Goal: Information Seeking & Learning: Learn about a topic

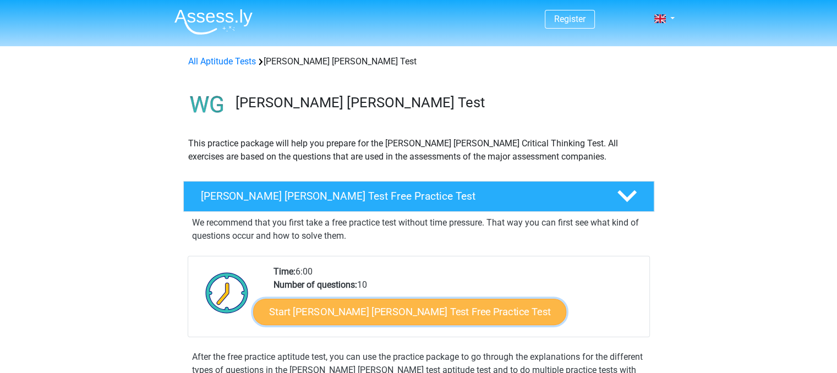
click at [335, 306] on link "Start [PERSON_NAME] [PERSON_NAME] Test Free Practice Test" at bounding box center [409, 312] width 313 height 26
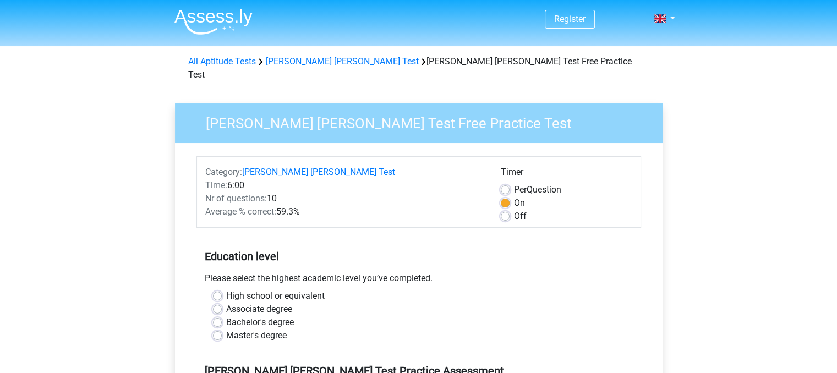
scroll to position [57, 0]
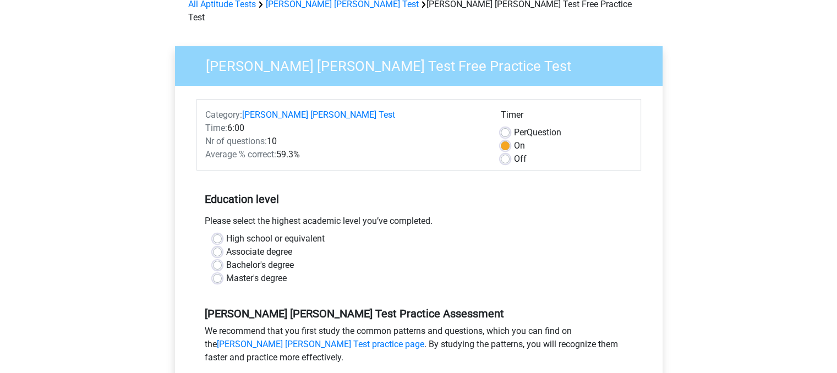
click at [266, 272] on label "Master's degree" at bounding box center [256, 278] width 61 height 13
click at [222, 272] on input "Master's degree" at bounding box center [217, 277] width 9 height 11
radio input "true"
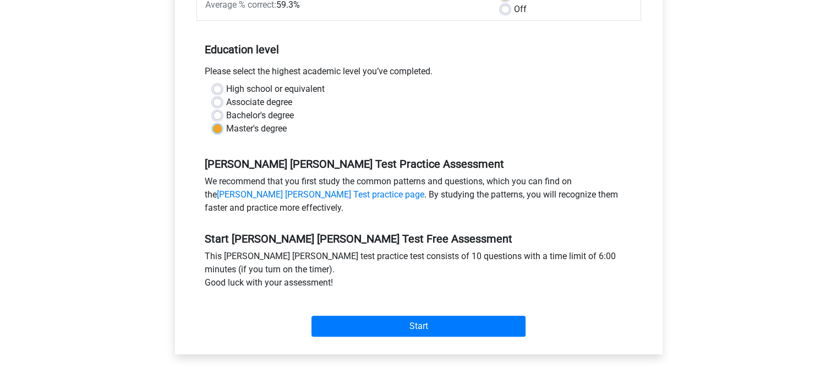
scroll to position [209, 0]
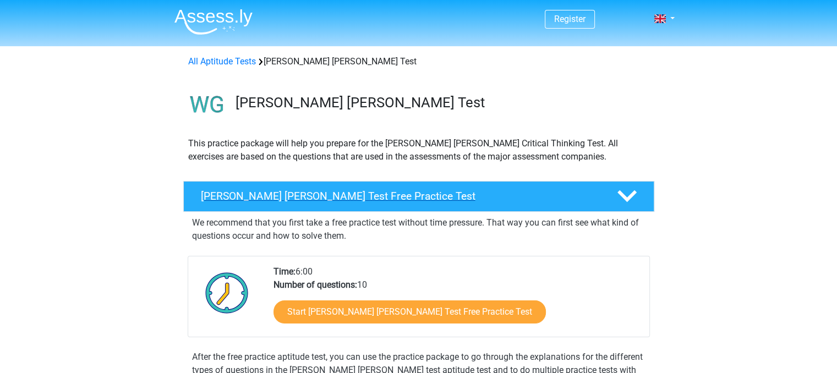
click at [626, 198] on polygon at bounding box center [627, 196] width 19 height 12
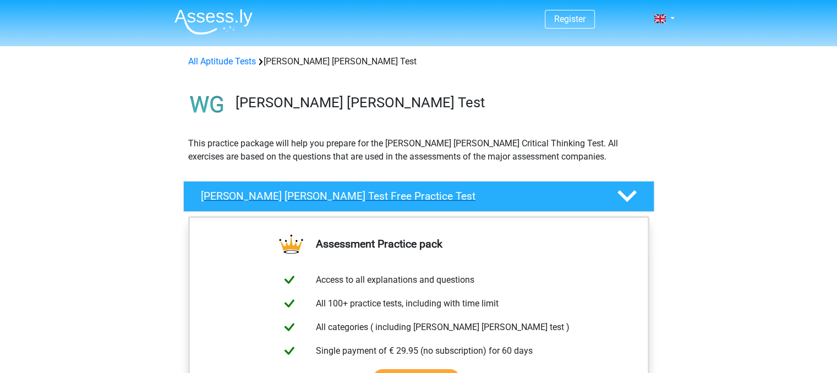
click at [626, 198] on polygon at bounding box center [627, 196] width 19 height 12
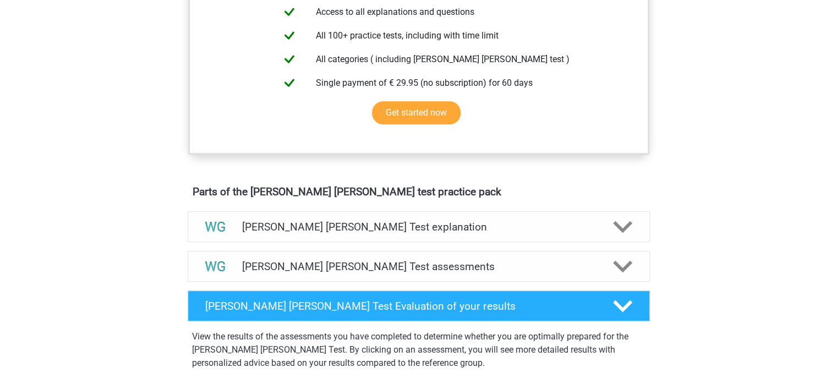
scroll to position [451, 0]
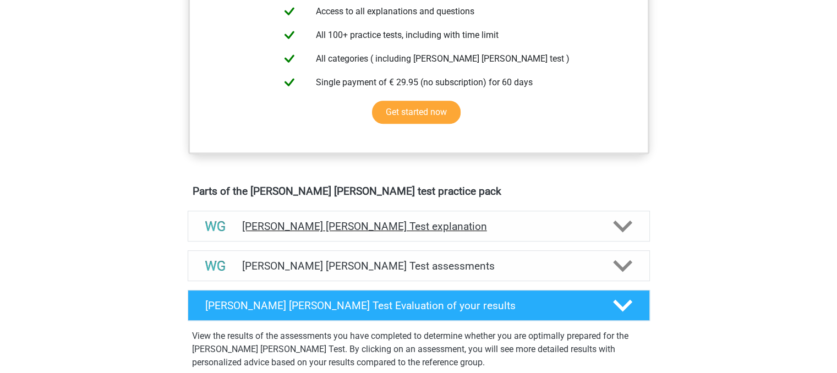
click at [388, 232] on div "[PERSON_NAME] [PERSON_NAME] Test explanation" at bounding box center [419, 226] width 462 height 31
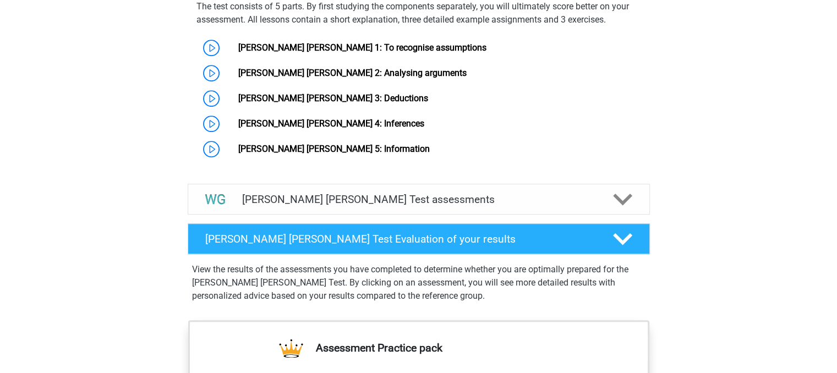
scroll to position [898, 0]
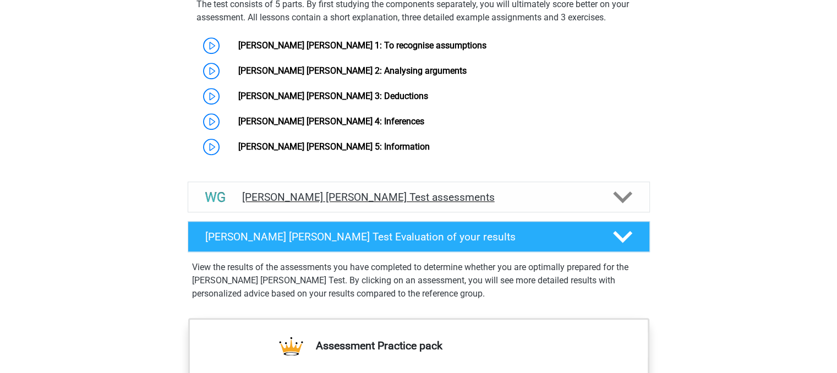
click at [362, 191] on h4 "Watson Glaser Test assessments" at bounding box center [418, 197] width 353 height 13
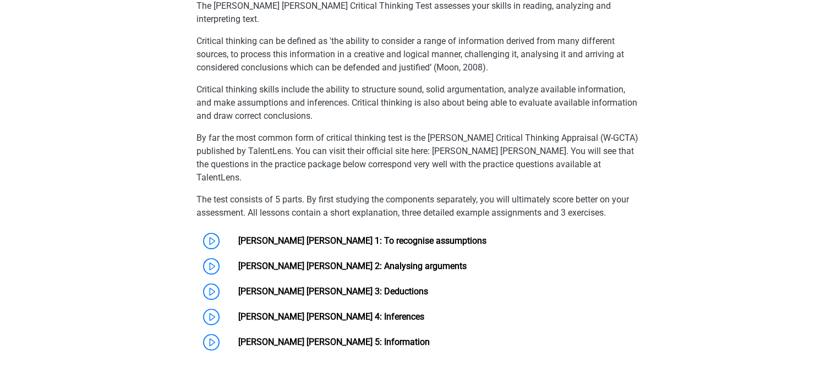
scroll to position [702, 0]
click at [238, 236] on link "[PERSON_NAME] [PERSON_NAME] 1: To recognise assumptions" at bounding box center [362, 241] width 248 height 10
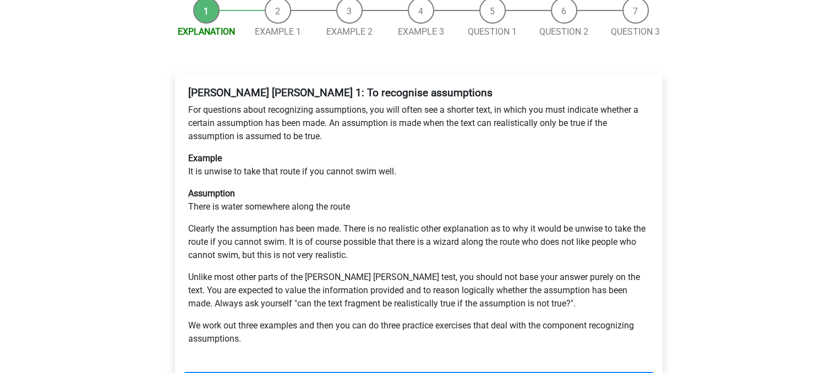
scroll to position [160, 0]
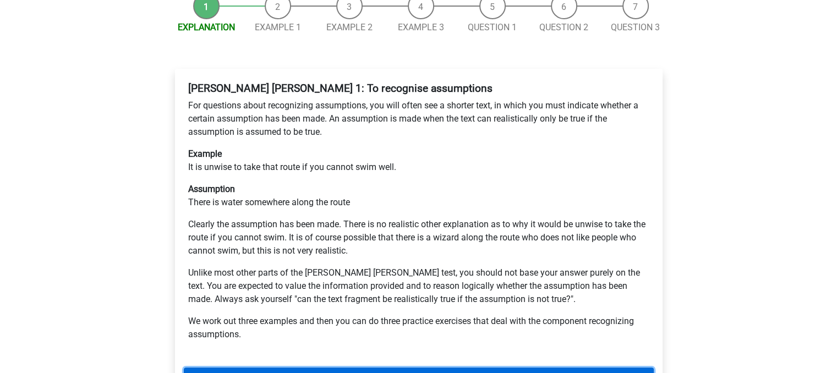
click at [260, 368] on link "Next" at bounding box center [419, 378] width 470 height 21
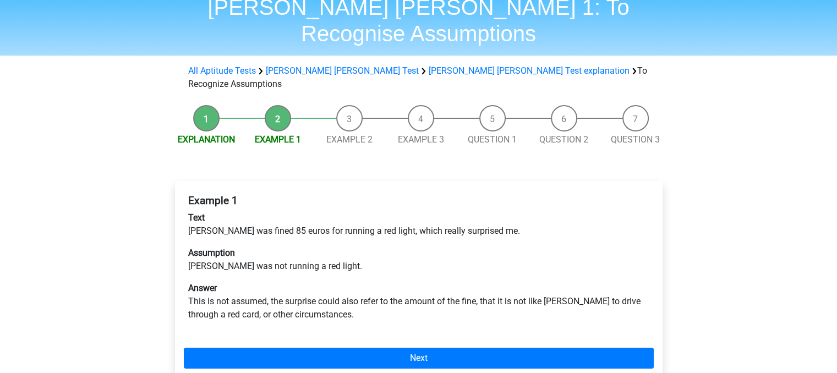
scroll to position [53, 0]
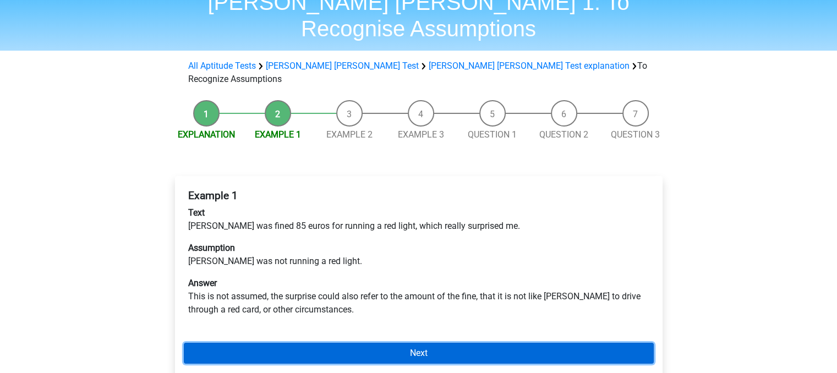
click at [199, 343] on link "Next" at bounding box center [419, 353] width 470 height 21
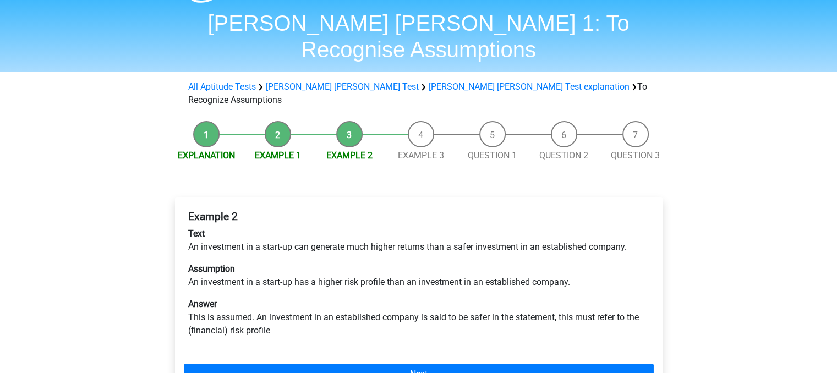
scroll to position [44, 0]
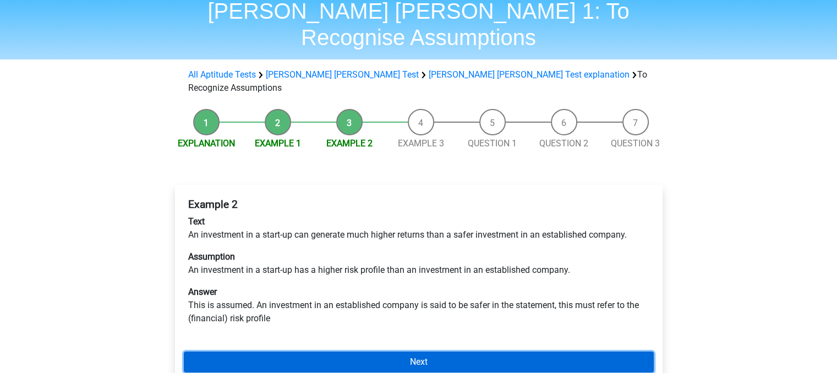
click at [189, 352] on link "Next" at bounding box center [419, 362] width 470 height 21
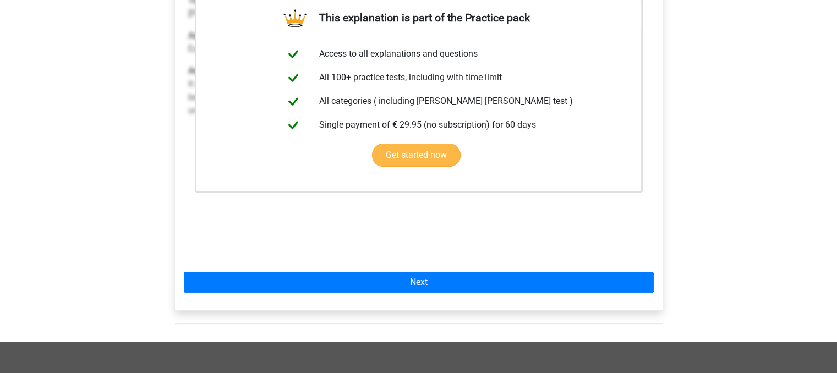
scroll to position [264, 0]
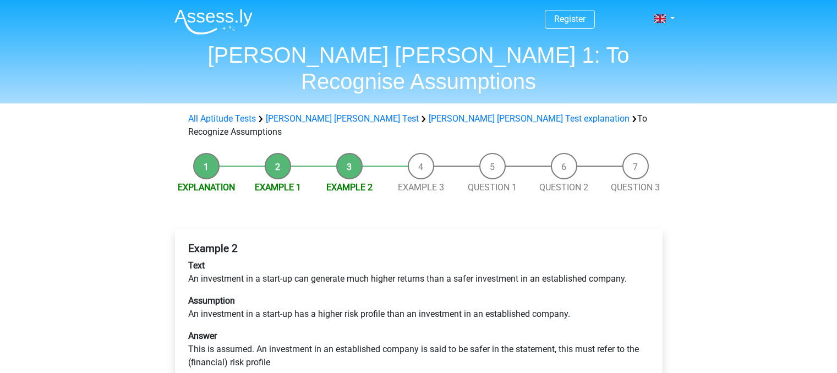
scroll to position [44, 0]
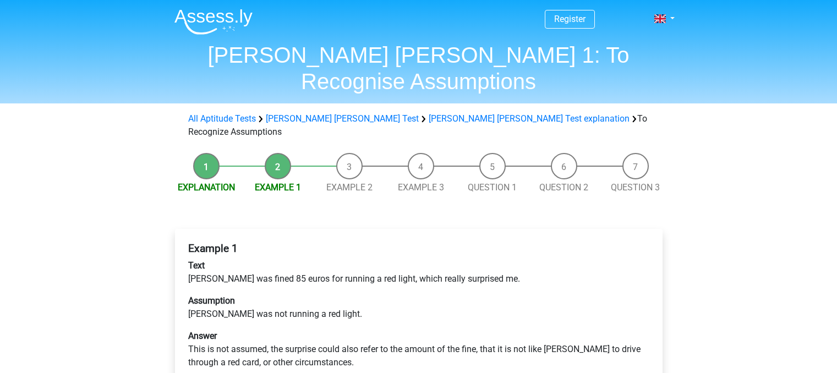
scroll to position [53, 0]
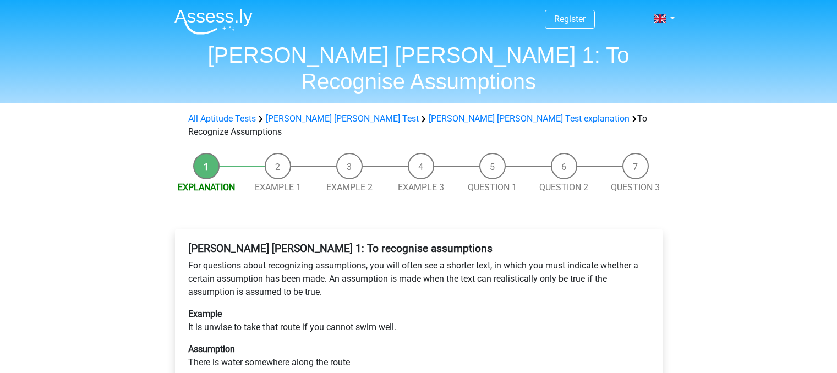
scroll to position [160, 0]
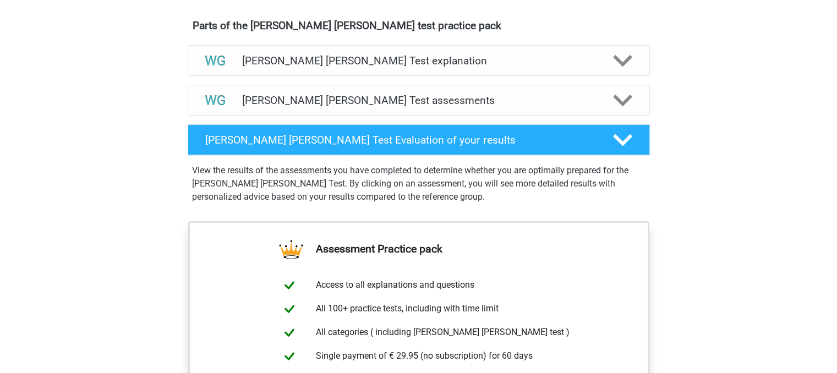
scroll to position [617, 0]
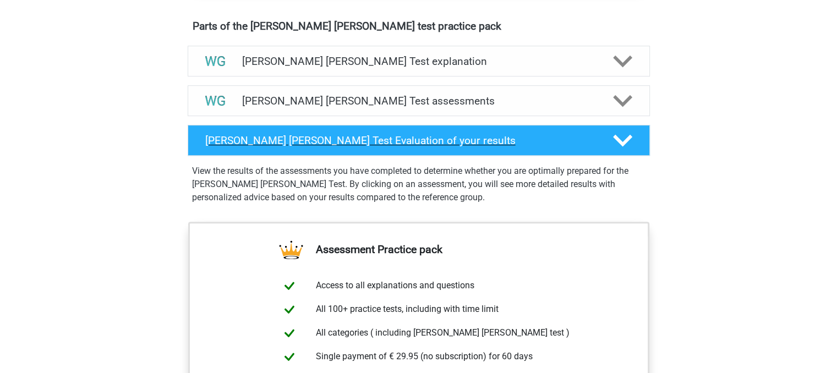
click at [277, 137] on h4 "[PERSON_NAME] [PERSON_NAME] Test Evaluation of your results" at bounding box center [400, 140] width 390 height 13
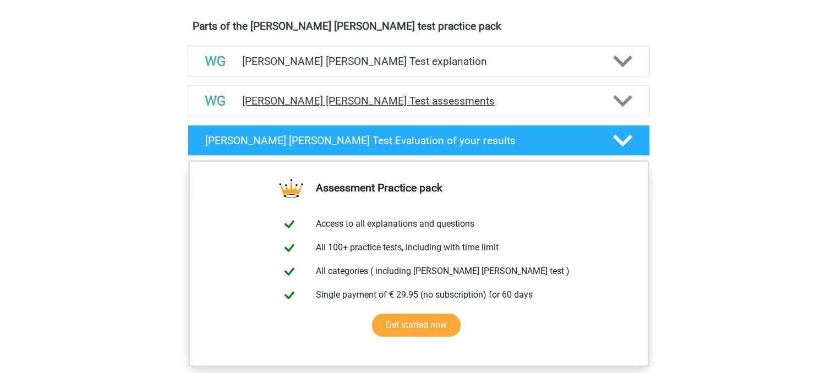
click at [279, 105] on h4 "Watson Glaser Test assessments" at bounding box center [418, 101] width 353 height 13
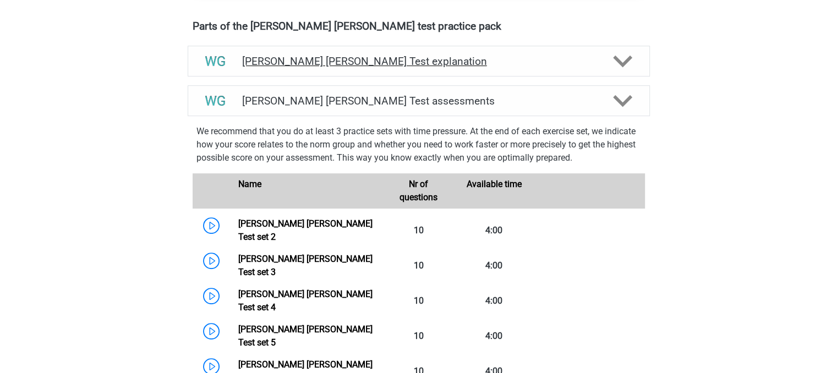
click at [266, 73] on div "[PERSON_NAME] [PERSON_NAME] Test explanation" at bounding box center [419, 61] width 462 height 31
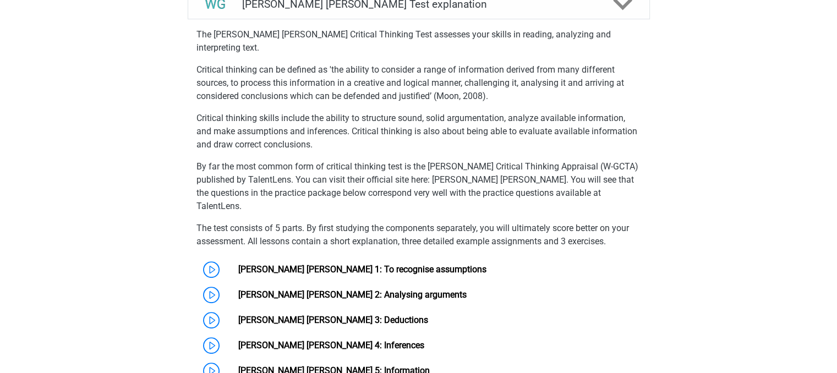
scroll to position [678, 0]
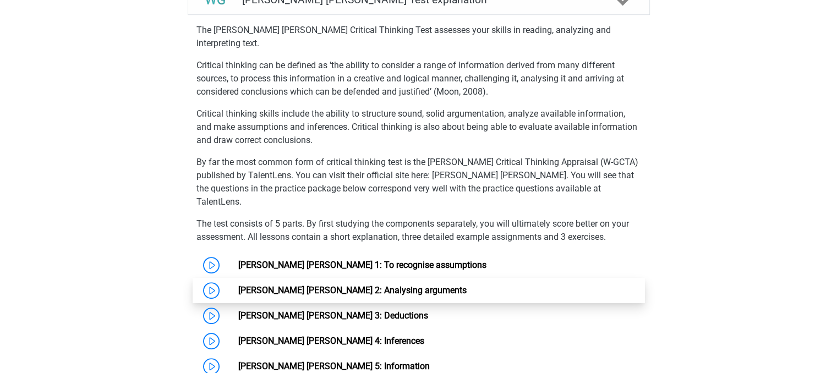
click at [238, 285] on link "[PERSON_NAME] [PERSON_NAME] 2: Analysing arguments" at bounding box center [352, 290] width 228 height 10
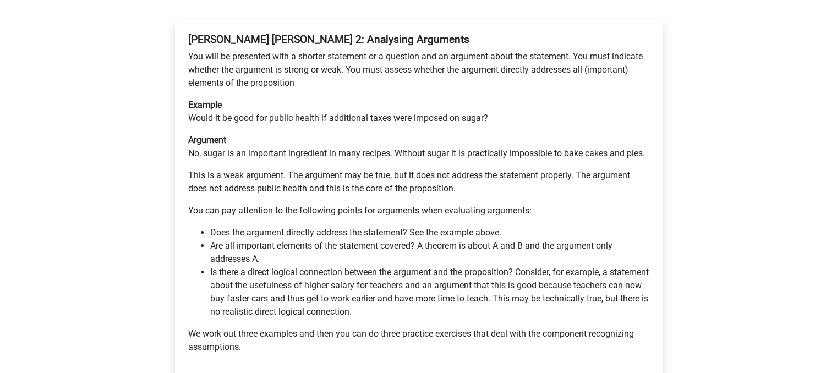
scroll to position [211, 0]
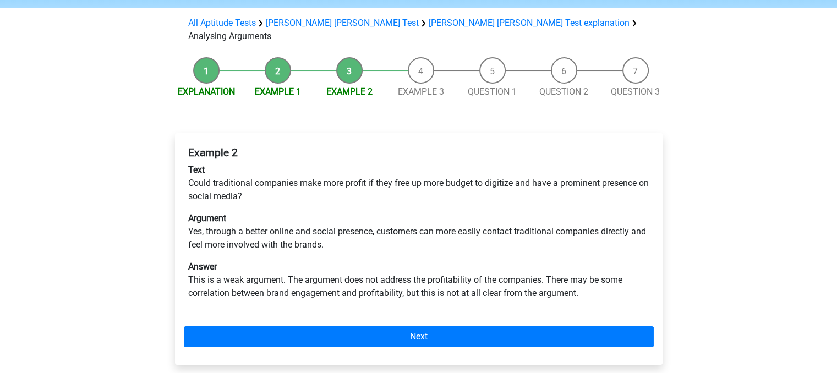
scroll to position [96, 0]
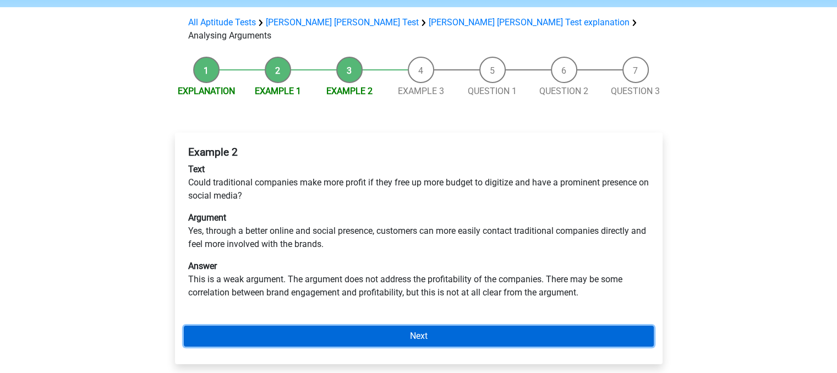
click at [304, 326] on link "Next" at bounding box center [419, 336] width 470 height 21
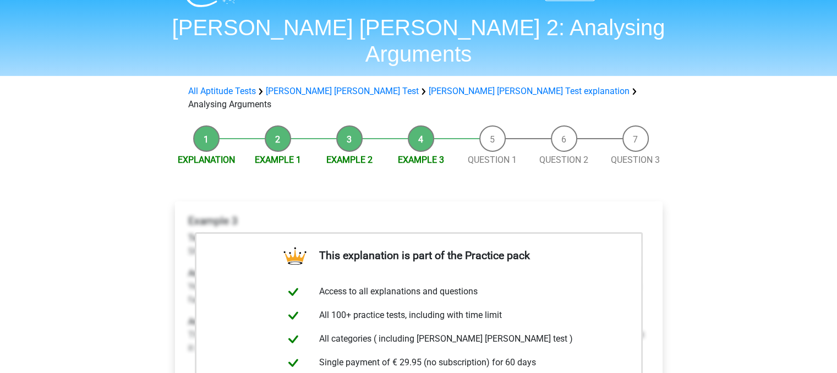
scroll to position [6, 0]
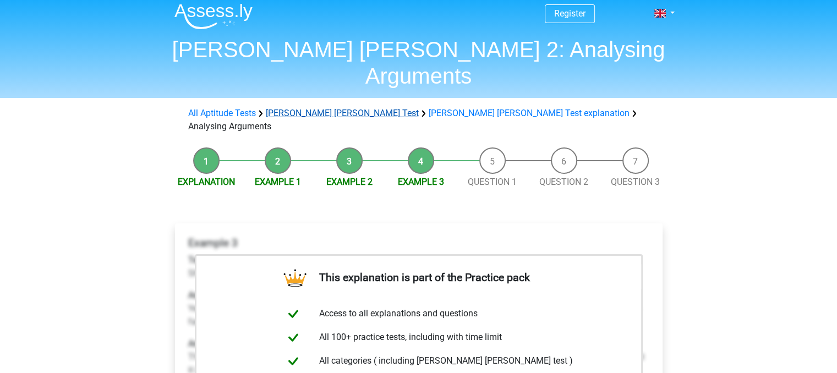
click at [320, 108] on link "[PERSON_NAME] [PERSON_NAME] Test" at bounding box center [342, 113] width 153 height 10
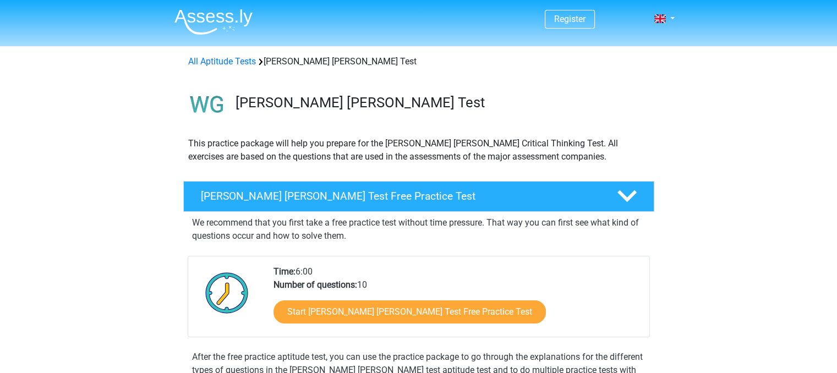
click at [368, 212] on div "We recommend that you first take a free practice test without time pressure. Th…" at bounding box center [419, 227] width 462 height 31
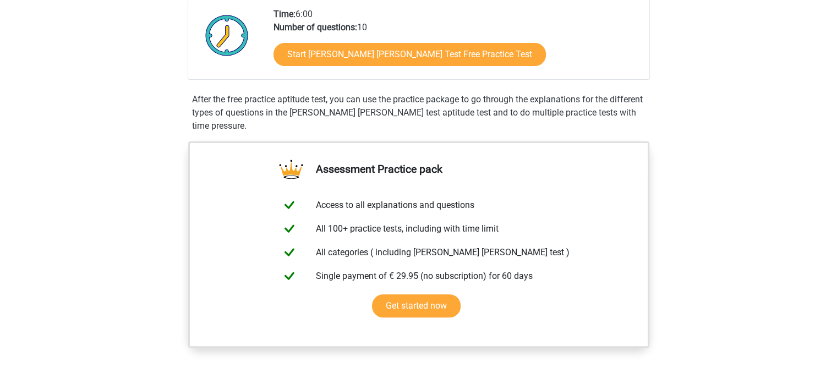
scroll to position [556, 0]
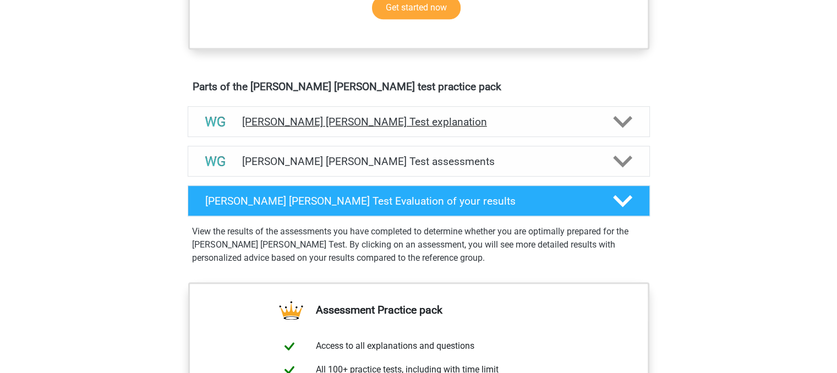
click at [363, 132] on div "[PERSON_NAME] [PERSON_NAME] Test explanation" at bounding box center [419, 121] width 462 height 31
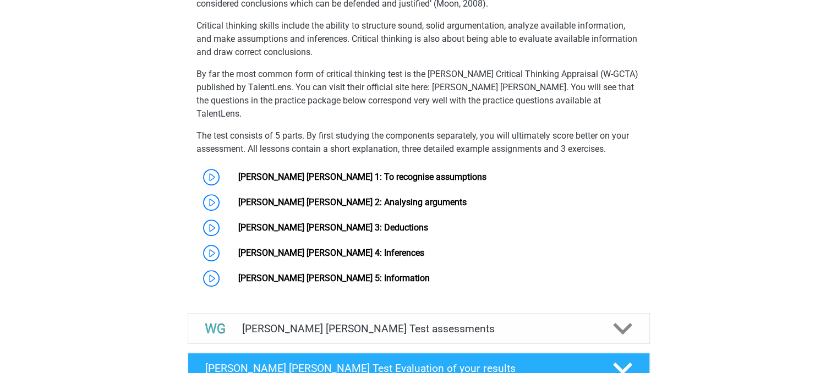
scroll to position [766, 0]
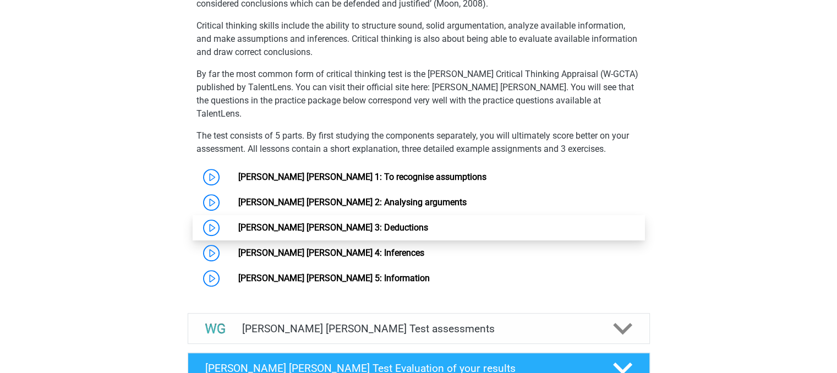
click at [324, 222] on link "[PERSON_NAME] [PERSON_NAME] 3: Deductions" at bounding box center [333, 227] width 190 height 10
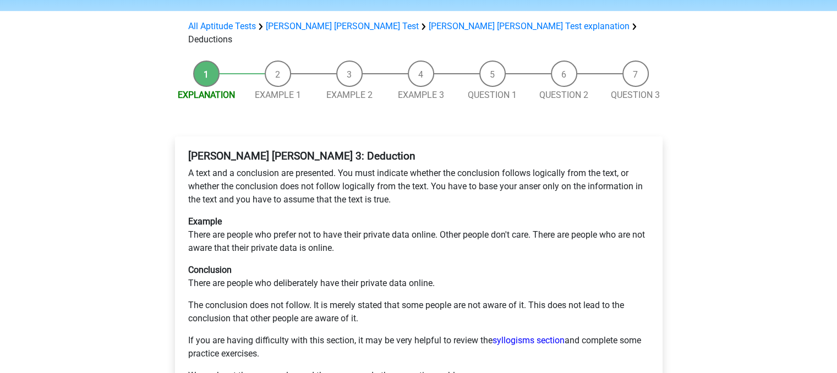
scroll to position [103, 0]
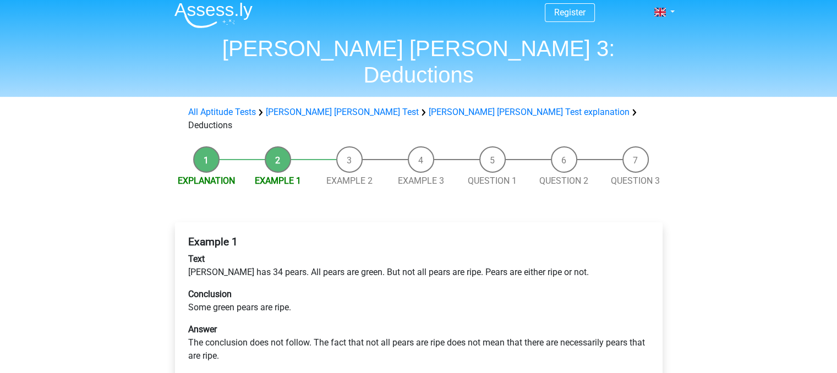
scroll to position [8, 0]
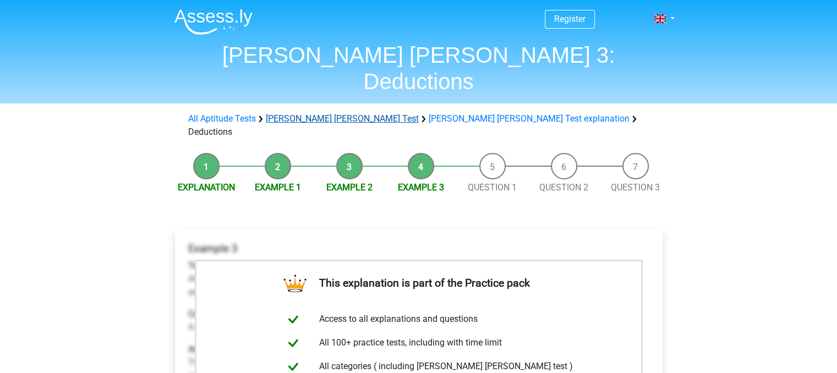
click at [289, 113] on link "[PERSON_NAME] [PERSON_NAME] Test" at bounding box center [342, 118] width 153 height 10
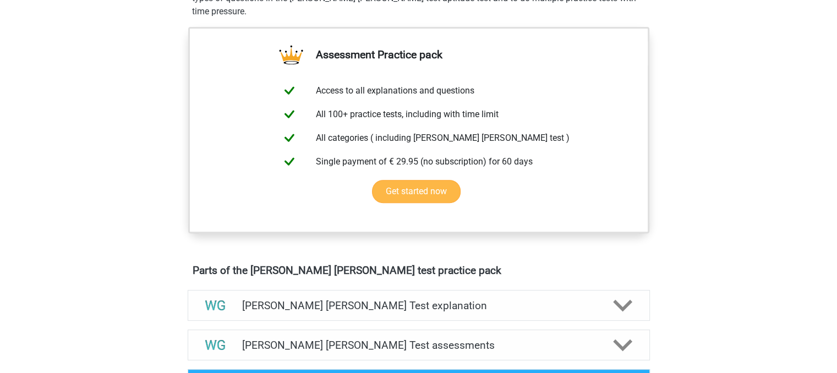
scroll to position [432, 0]
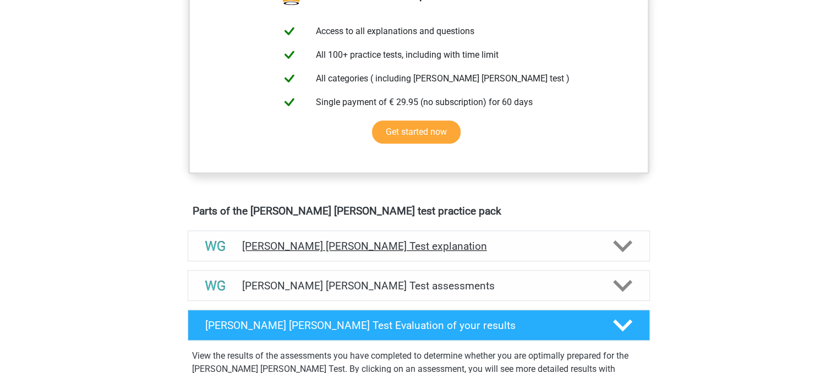
click at [337, 247] on h4 "[PERSON_NAME] [PERSON_NAME] Test explanation" at bounding box center [418, 246] width 353 height 13
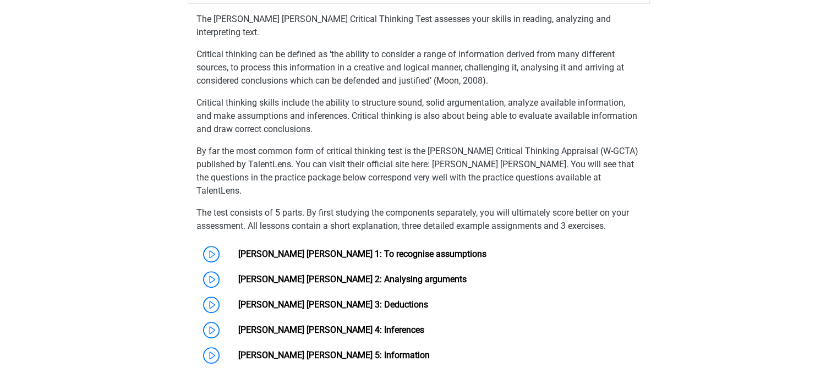
scroll to position [707, 0]
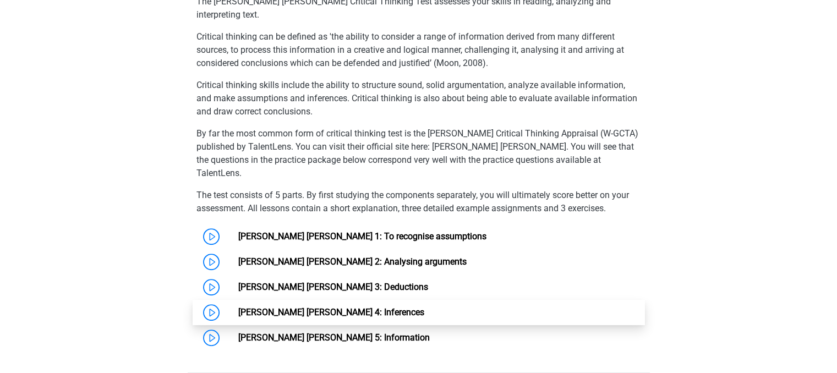
click at [336, 307] on link "Watson Glaser 4: Inferences" at bounding box center [331, 312] width 186 height 10
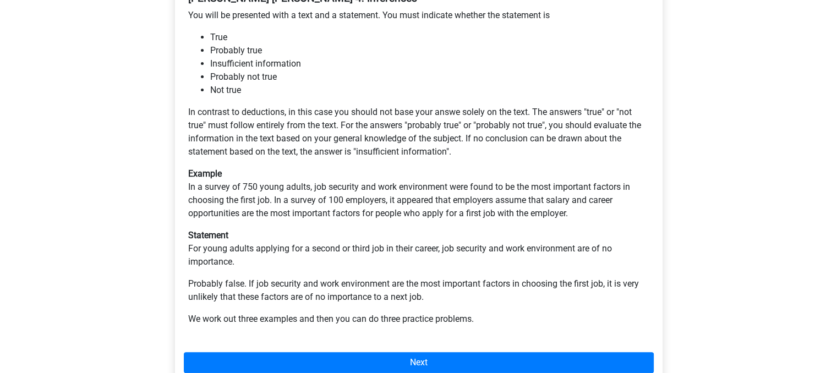
scroll to position [225, 0]
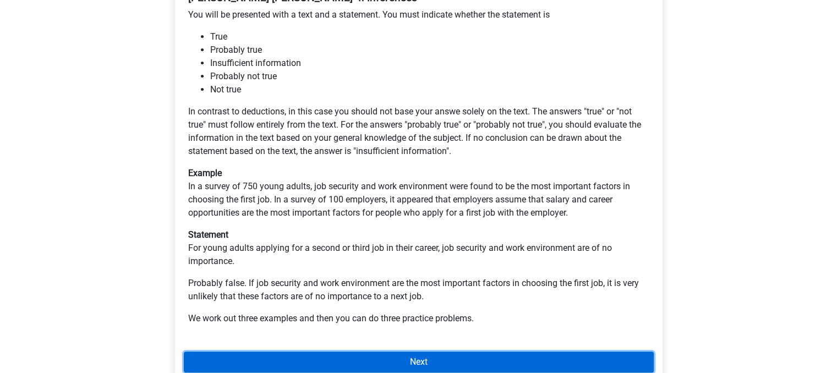
click at [390, 352] on link "Next" at bounding box center [419, 362] width 470 height 21
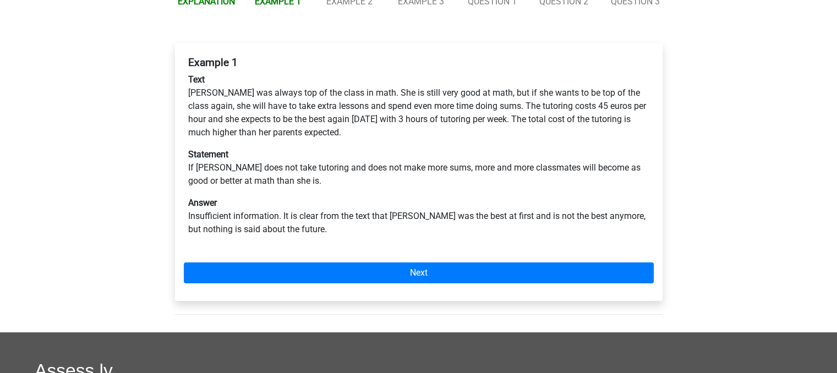
scroll to position [161, 0]
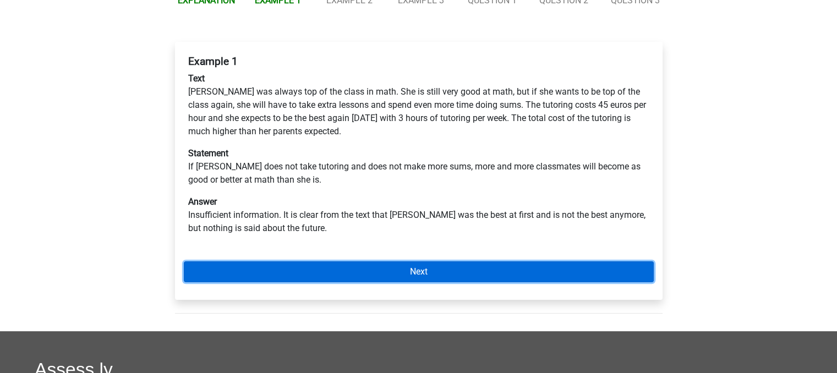
click at [432, 261] on link "Next" at bounding box center [419, 271] width 470 height 21
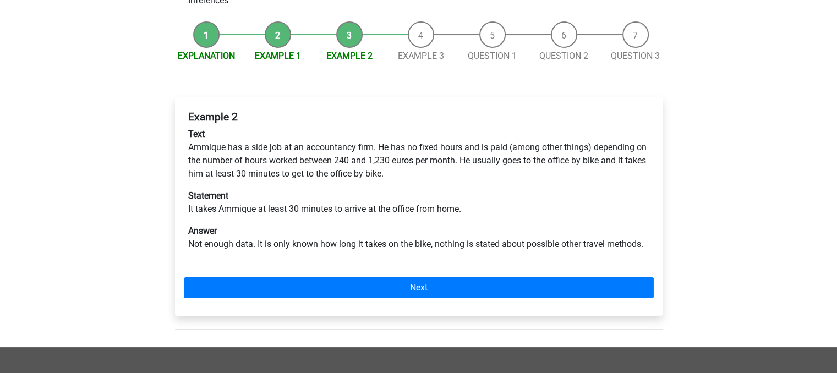
scroll to position [106, 0]
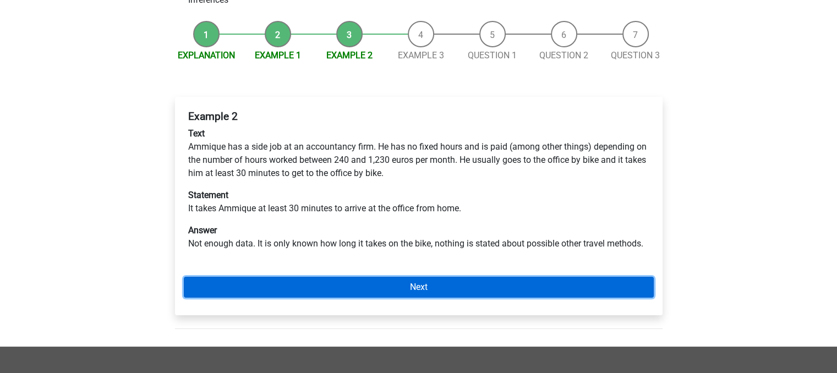
click at [434, 277] on link "Next" at bounding box center [419, 287] width 470 height 21
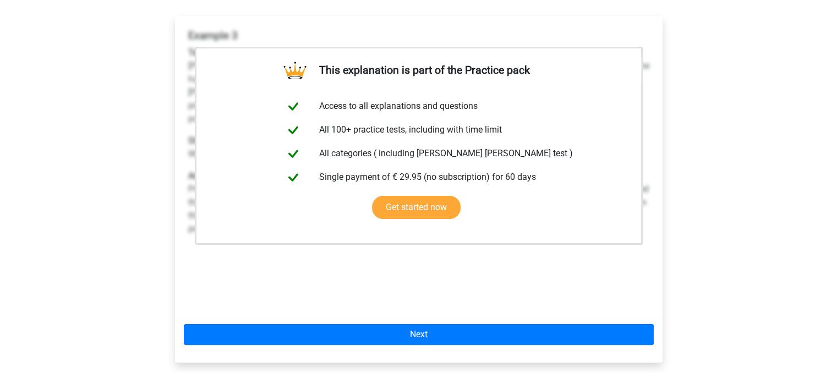
scroll to position [188, 0]
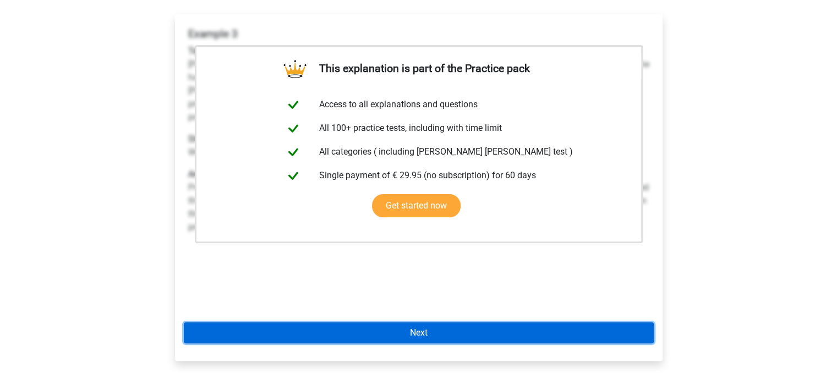
click at [444, 323] on link "Next" at bounding box center [419, 333] width 470 height 21
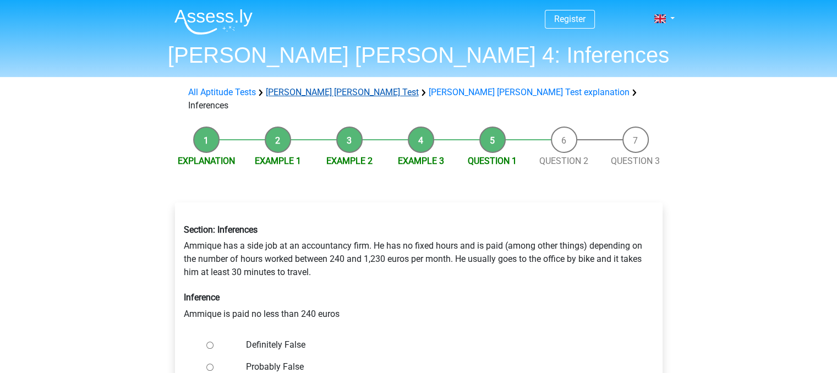
click at [320, 91] on link "[PERSON_NAME] [PERSON_NAME] Test" at bounding box center [342, 92] width 153 height 10
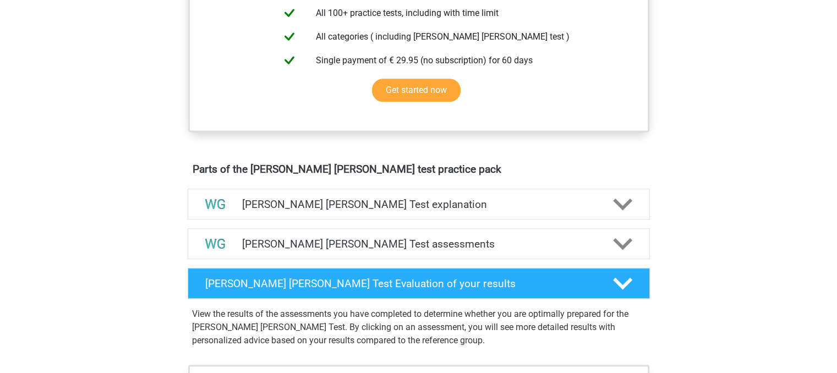
scroll to position [476, 0]
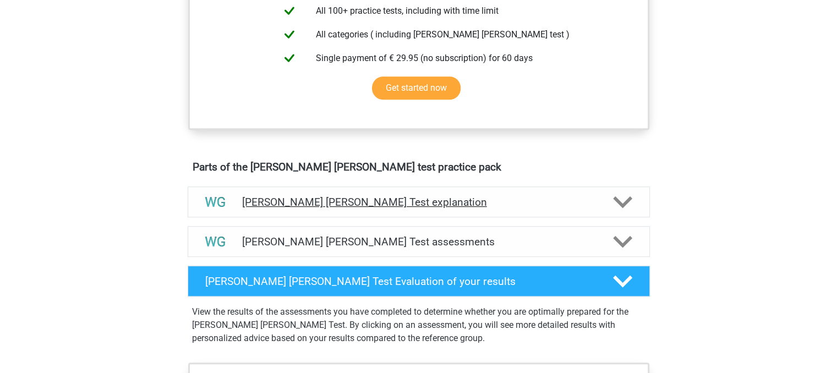
click at [363, 205] on h4 "[PERSON_NAME] [PERSON_NAME] Test explanation" at bounding box center [418, 202] width 353 height 13
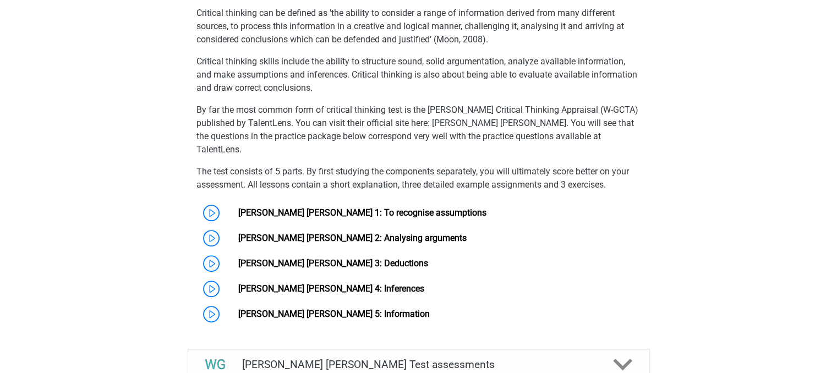
scroll to position [731, 0]
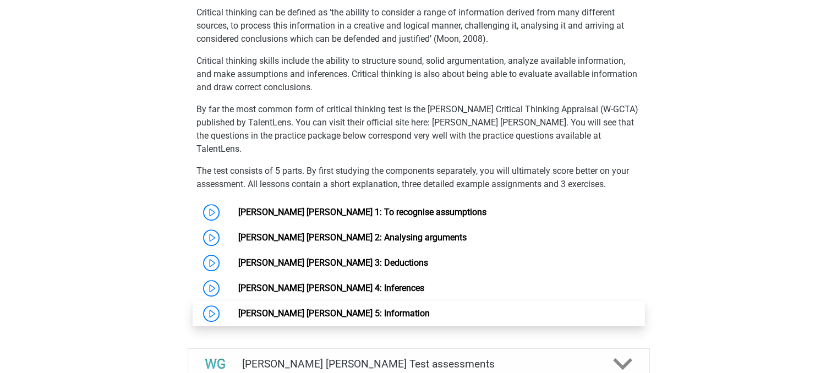
click at [355, 308] on link "Watson Glaser 5: Information" at bounding box center [334, 313] width 192 height 10
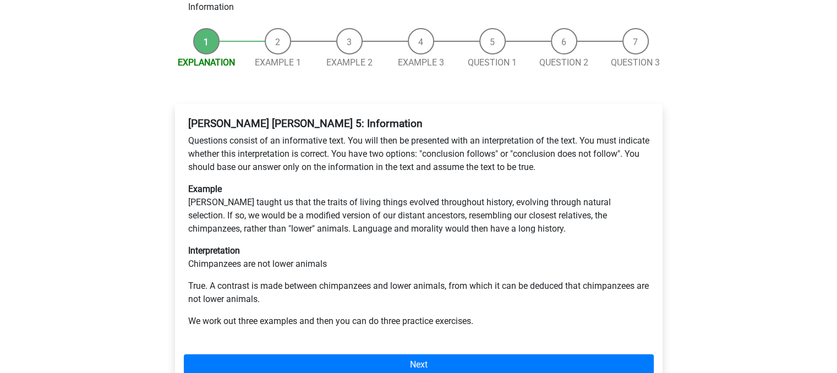
scroll to position [126, 0]
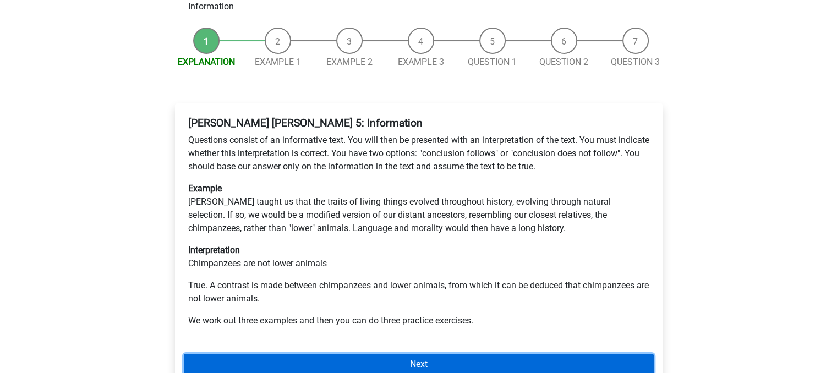
click at [372, 354] on link "Next" at bounding box center [419, 364] width 470 height 21
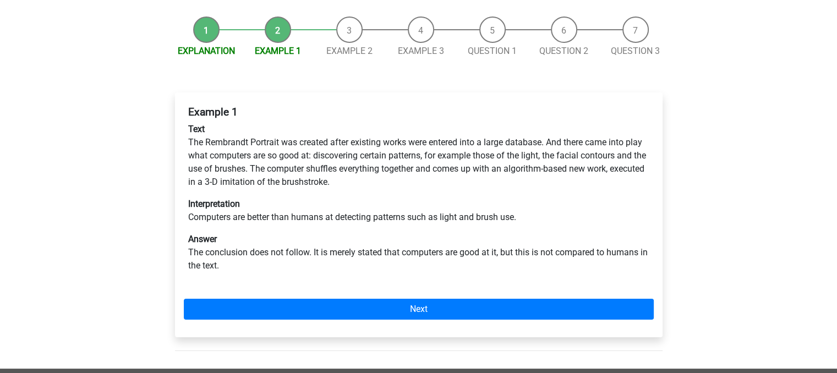
scroll to position [139, 0]
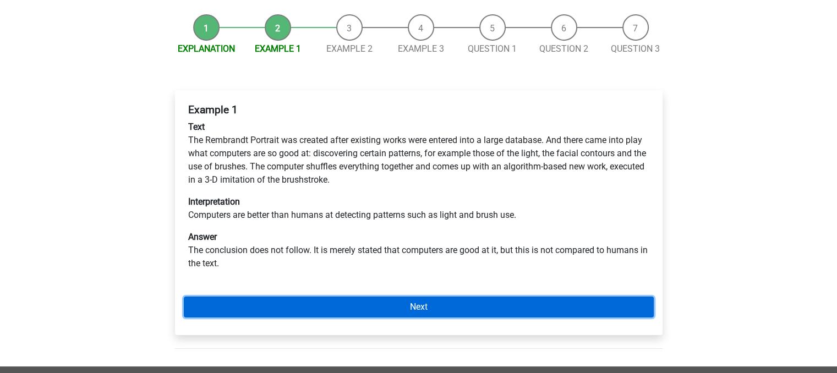
click at [413, 297] on link "Next" at bounding box center [419, 307] width 470 height 21
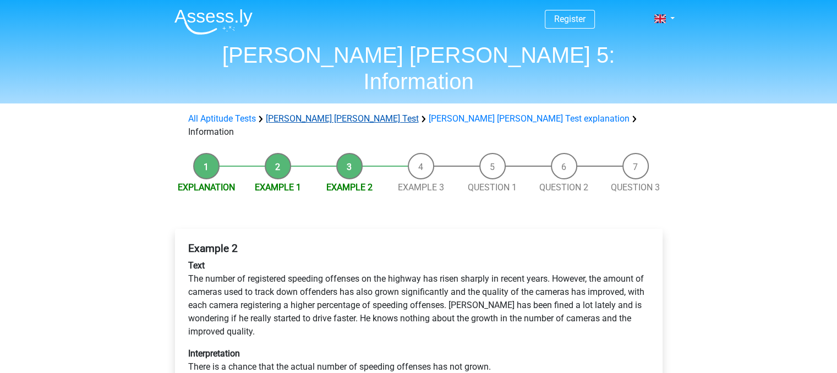
click at [302, 113] on link "Watson Glaser Test" at bounding box center [342, 118] width 153 height 10
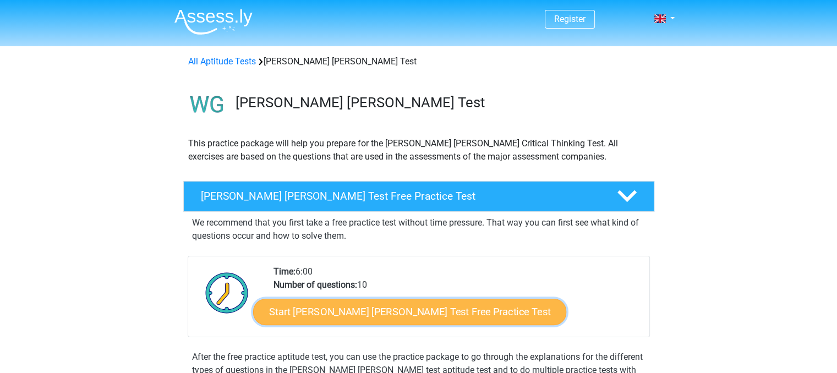
click at [357, 317] on link "Start [PERSON_NAME] [PERSON_NAME] Test Free Practice Test" at bounding box center [409, 312] width 313 height 26
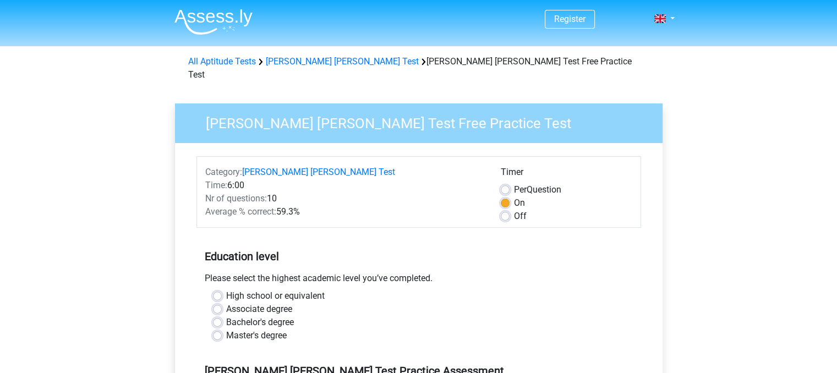
click at [276, 329] on label "Master's degree" at bounding box center [256, 335] width 61 height 13
click at [222, 329] on input "Master's degree" at bounding box center [217, 334] width 9 height 11
radio input "true"
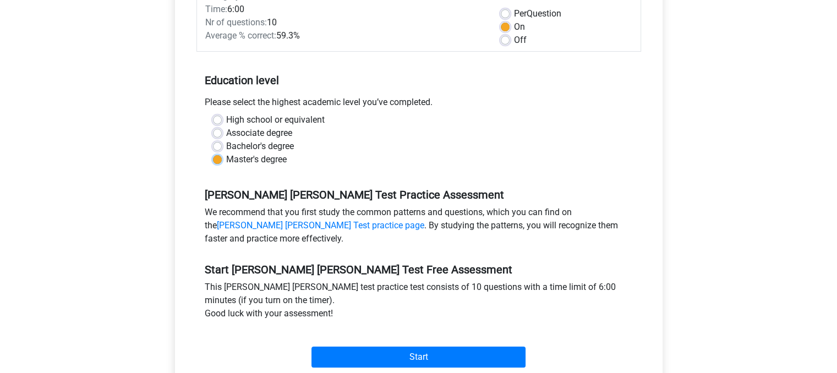
scroll to position [180, 0]
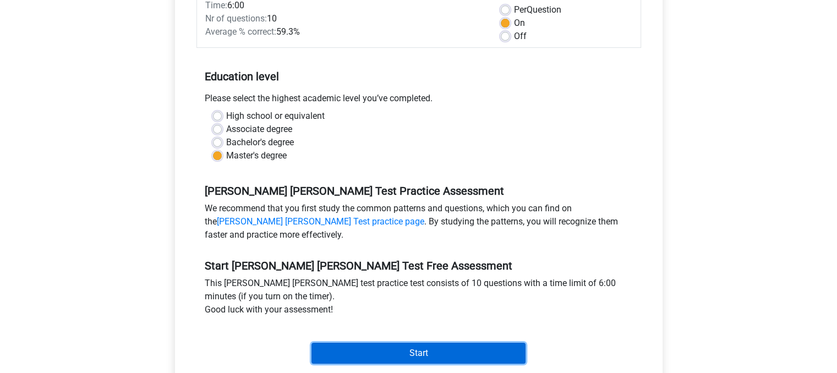
click at [418, 343] on input "Start" at bounding box center [419, 353] width 214 height 21
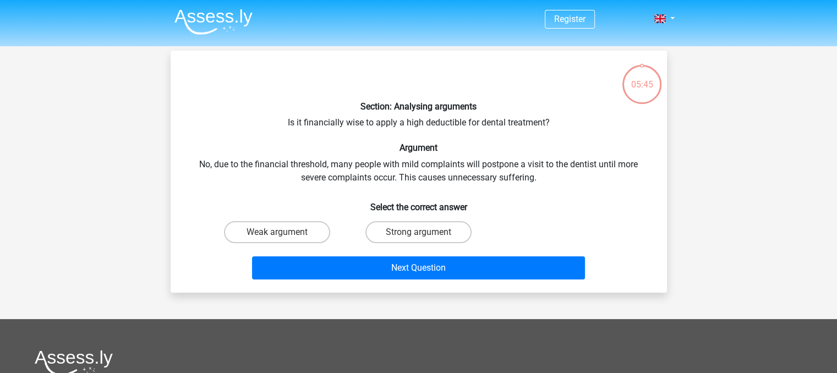
click at [280, 236] on input "Weak argument" at bounding box center [280, 235] width 7 height 7
radio input "true"
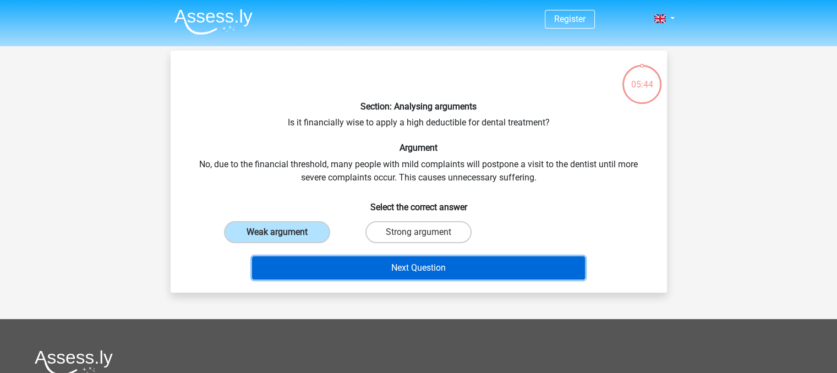
click at [359, 270] on button "Next Question" at bounding box center [418, 268] width 333 height 23
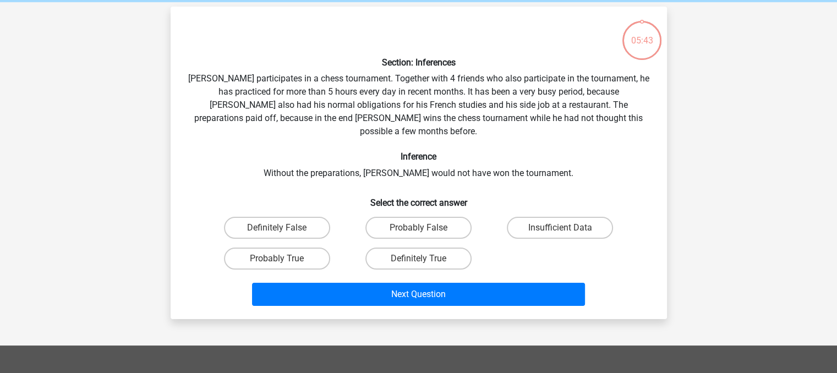
scroll to position [51, 0]
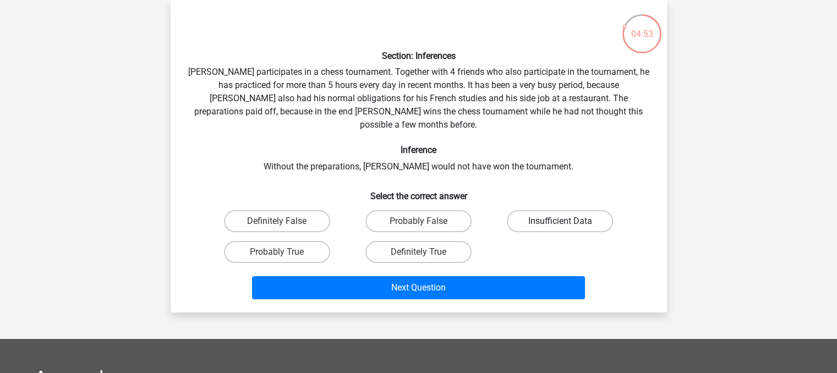
click at [537, 210] on label "Insufficient Data" at bounding box center [560, 221] width 106 height 22
click at [560, 221] on input "Insufficient Data" at bounding box center [563, 224] width 7 height 7
radio input "true"
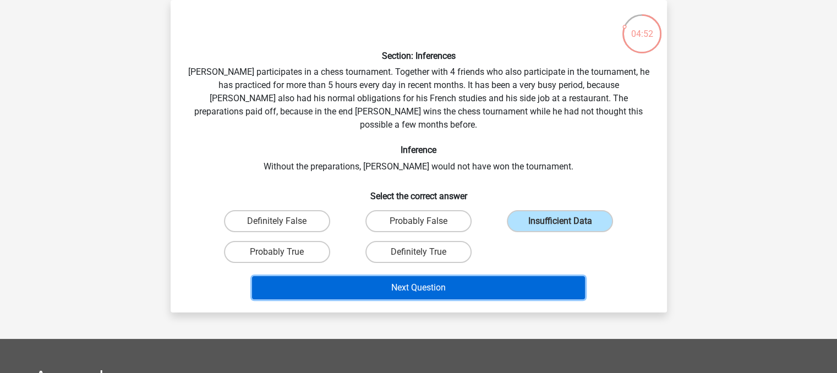
click at [488, 276] on button "Next Question" at bounding box center [418, 287] width 333 height 23
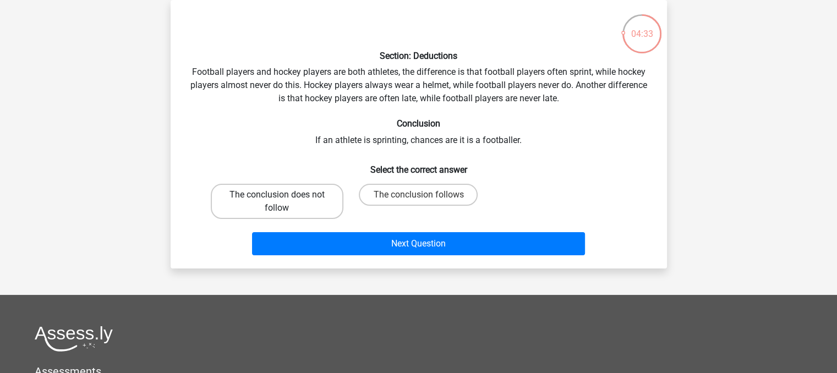
click at [244, 203] on label "The conclusion does not follow" at bounding box center [277, 201] width 133 height 35
click at [277, 202] on input "The conclusion does not follow" at bounding box center [280, 198] width 7 height 7
radio input "true"
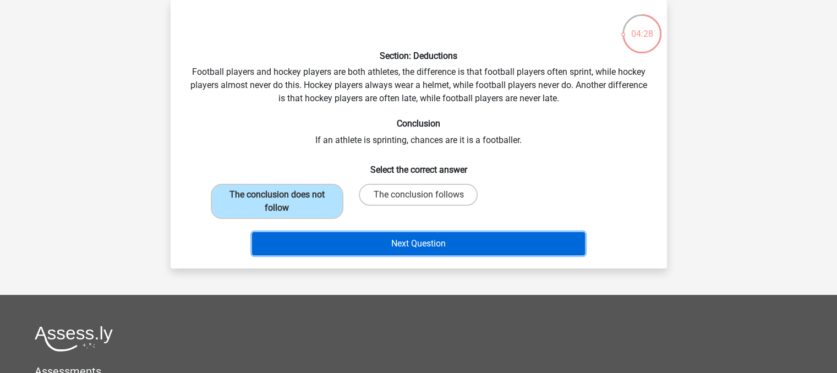
click at [367, 247] on button "Next Question" at bounding box center [418, 243] width 333 height 23
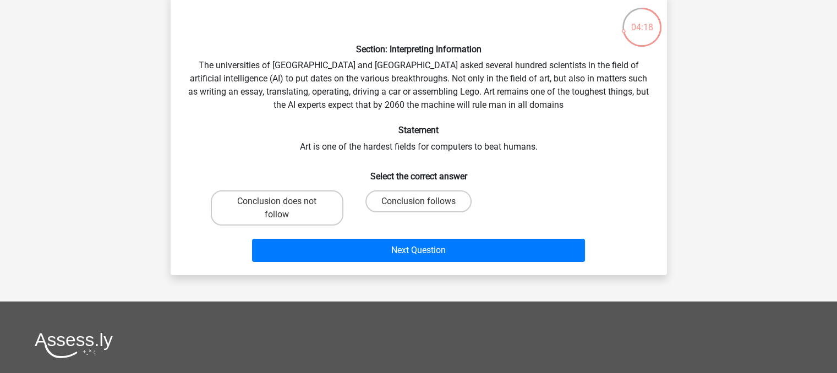
scroll to position [58, 0]
click at [381, 199] on label "Conclusion follows" at bounding box center [419, 201] width 106 height 22
click at [418, 201] on input "Conclusion follows" at bounding box center [421, 204] width 7 height 7
radio input "true"
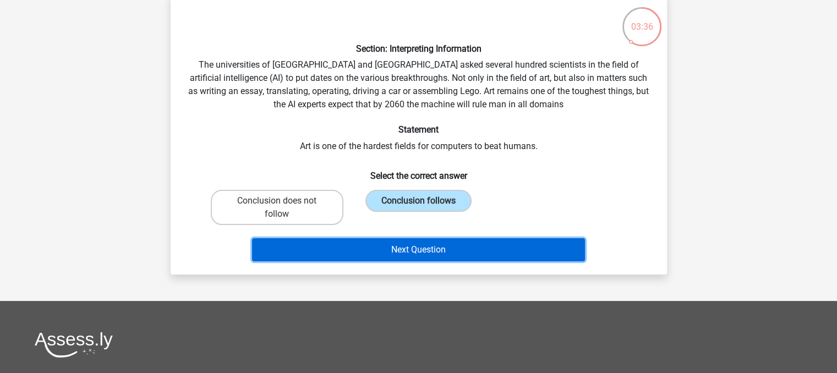
click at [407, 253] on button "Next Question" at bounding box center [418, 249] width 333 height 23
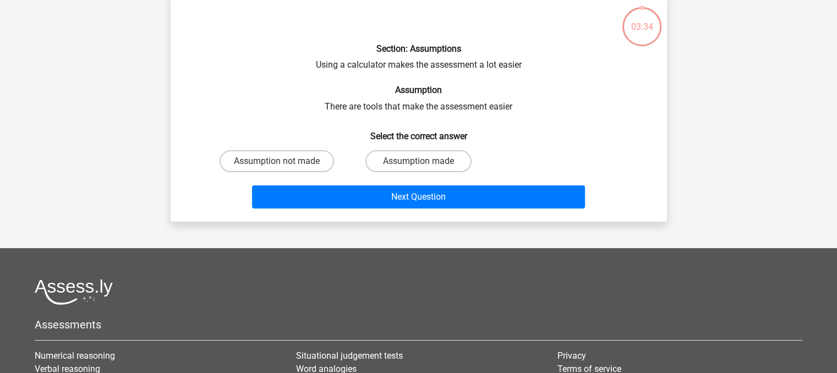
scroll to position [51, 0]
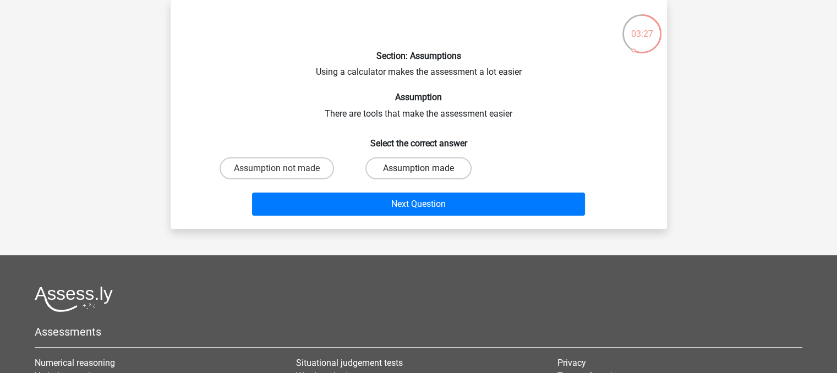
click at [401, 166] on label "Assumption made" at bounding box center [419, 168] width 106 height 22
click at [418, 168] on input "Assumption made" at bounding box center [421, 171] width 7 height 7
radio input "true"
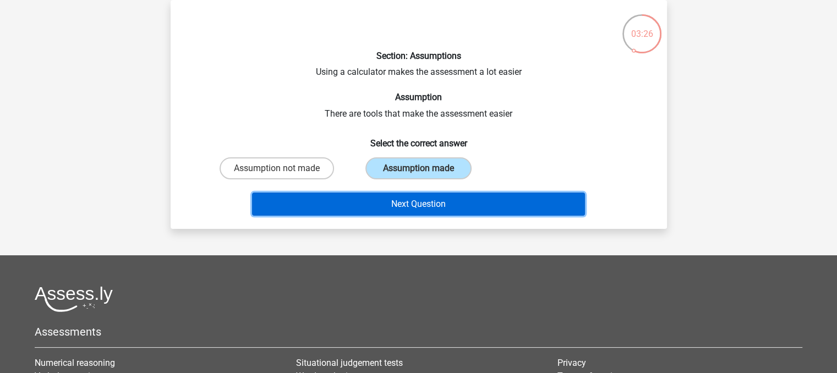
click at [433, 211] on button "Next Question" at bounding box center [418, 204] width 333 height 23
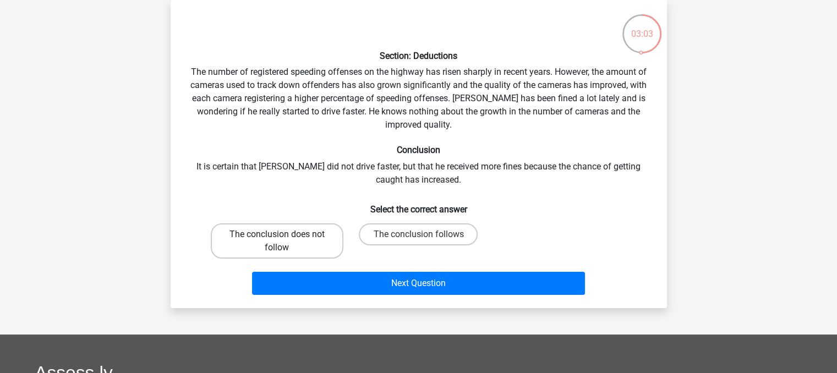
click at [257, 230] on label "The conclusion does not follow" at bounding box center [277, 241] width 133 height 35
click at [277, 235] on input "The conclusion does not follow" at bounding box center [280, 238] width 7 height 7
radio input "true"
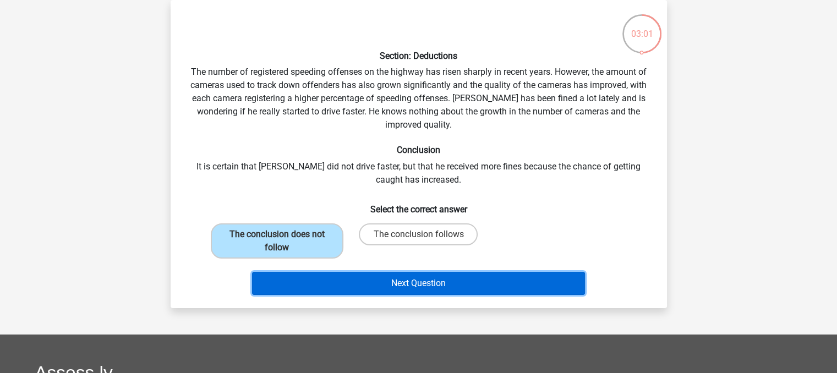
click at [403, 289] on button "Next Question" at bounding box center [418, 283] width 333 height 23
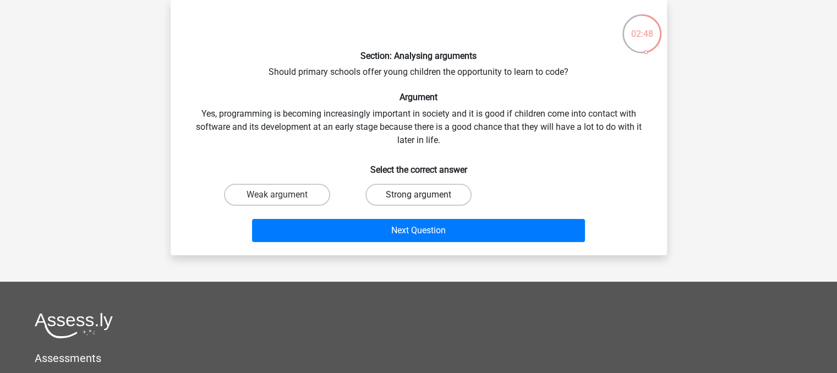
click at [391, 192] on label "Strong argument" at bounding box center [419, 195] width 106 height 22
click at [418, 195] on input "Strong argument" at bounding box center [421, 198] width 7 height 7
radio input "true"
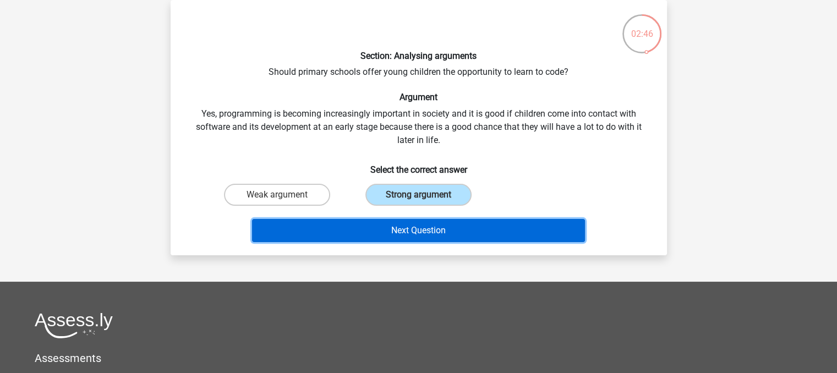
click at [416, 235] on button "Next Question" at bounding box center [418, 230] width 333 height 23
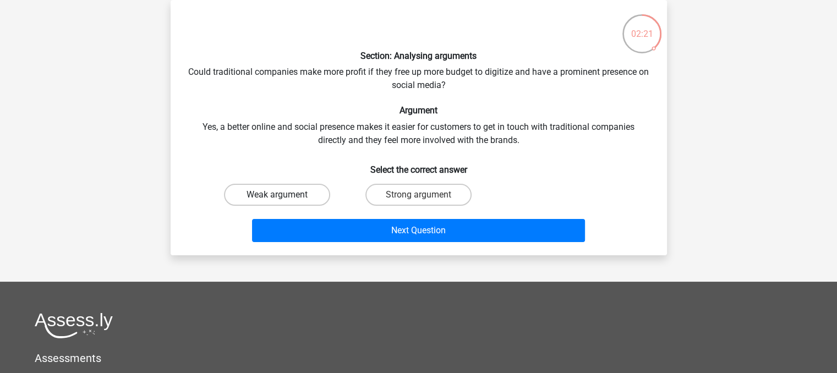
click at [296, 194] on label "Weak argument" at bounding box center [277, 195] width 106 height 22
click at [284, 195] on input "Weak argument" at bounding box center [280, 198] width 7 height 7
radio input "true"
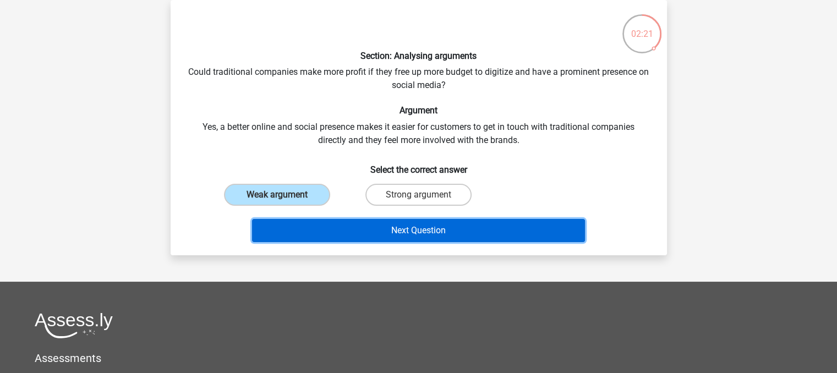
click at [341, 228] on button "Next Question" at bounding box center [418, 230] width 333 height 23
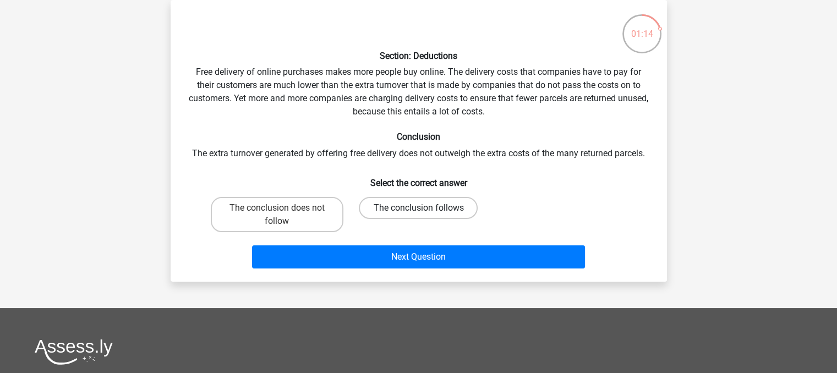
click at [401, 204] on label "The conclusion follows" at bounding box center [418, 208] width 119 height 22
click at [418, 208] on input "The conclusion follows" at bounding box center [421, 211] width 7 height 7
radio input "true"
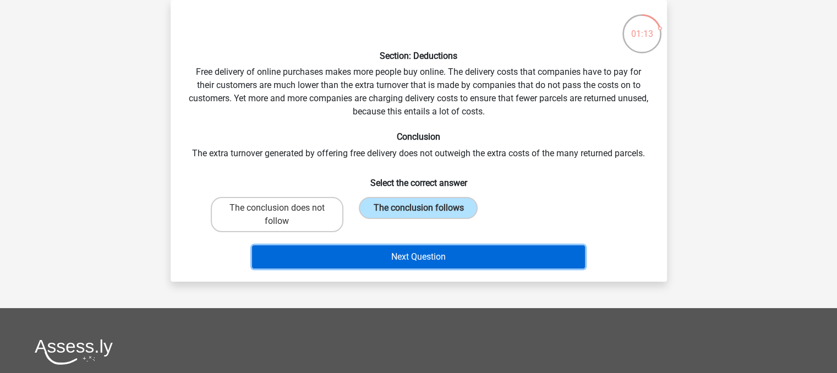
click at [443, 259] on button "Next Question" at bounding box center [418, 257] width 333 height 23
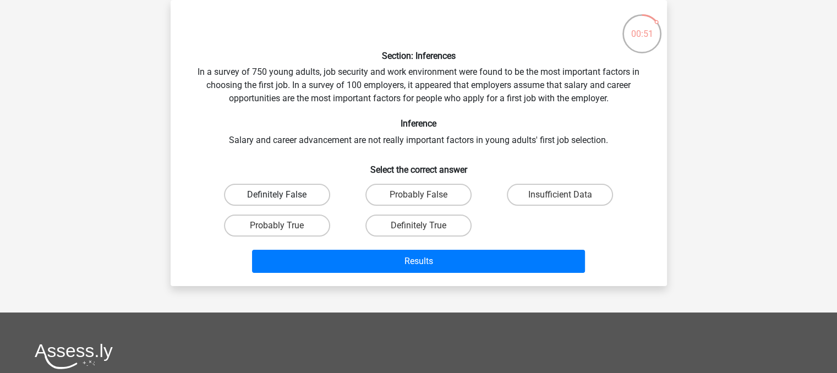
click at [299, 200] on label "Definitely False" at bounding box center [277, 195] width 106 height 22
click at [284, 200] on input "Definitely False" at bounding box center [280, 198] width 7 height 7
radio input "true"
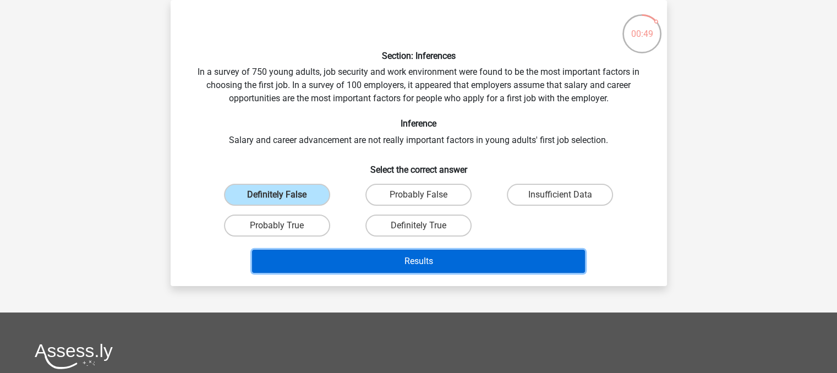
click at [376, 261] on button "Results" at bounding box center [418, 261] width 333 height 23
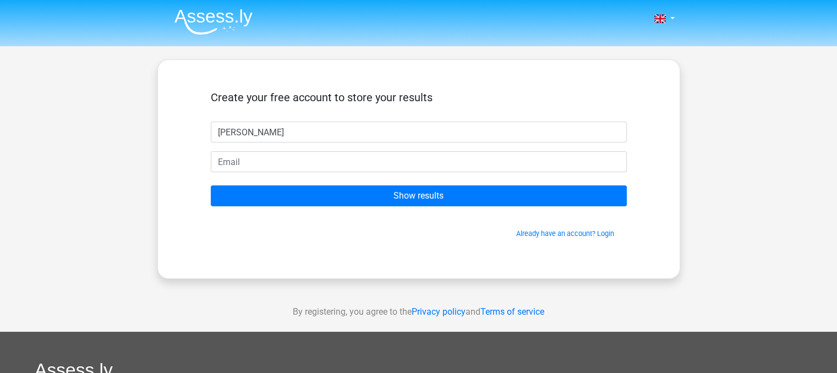
type input "[PERSON_NAME]"
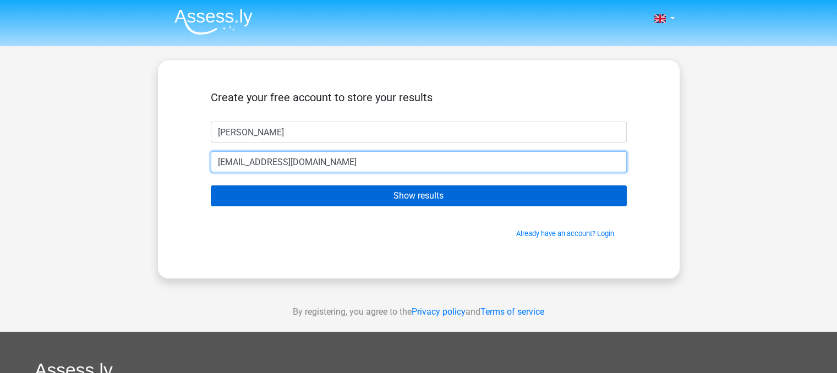
type input "[EMAIL_ADDRESS][DOMAIN_NAME]"
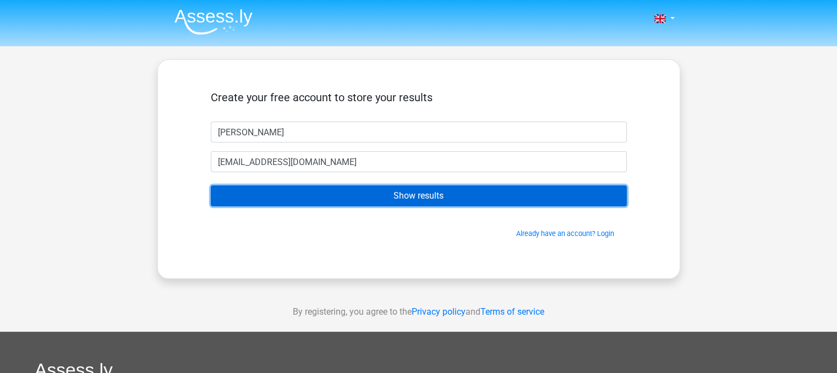
click at [424, 205] on input "Show results" at bounding box center [419, 196] width 416 height 21
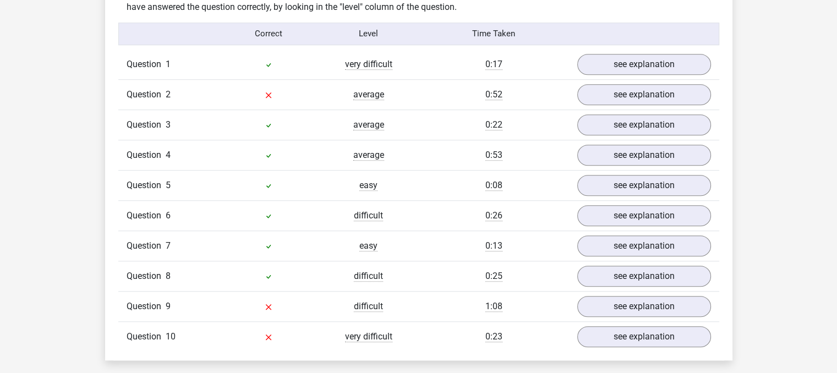
scroll to position [882, 0]
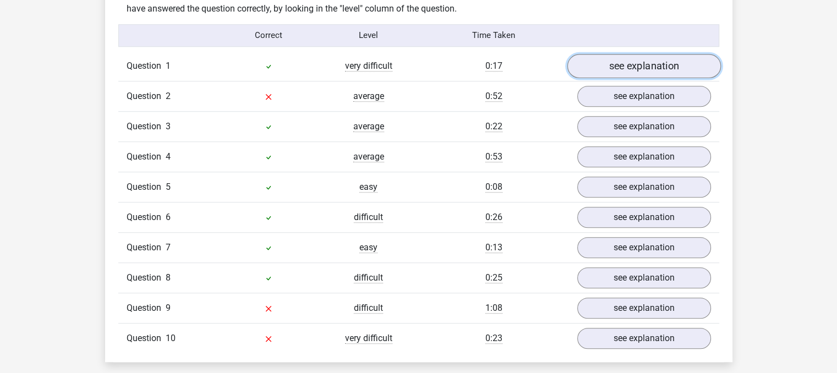
click at [625, 59] on link "see explanation" at bounding box center [644, 66] width 154 height 24
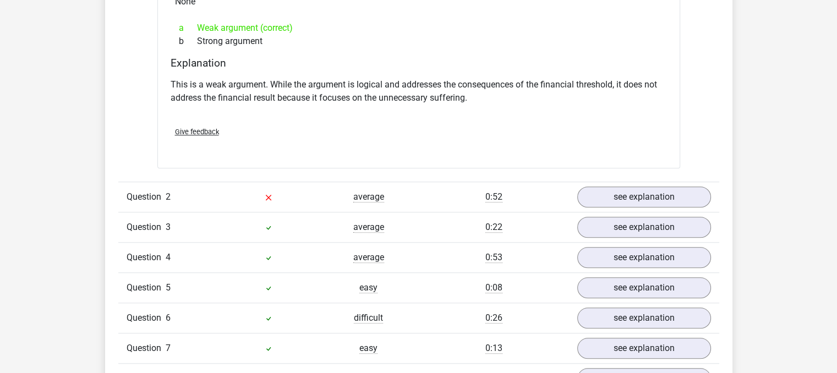
scroll to position [1092, 0]
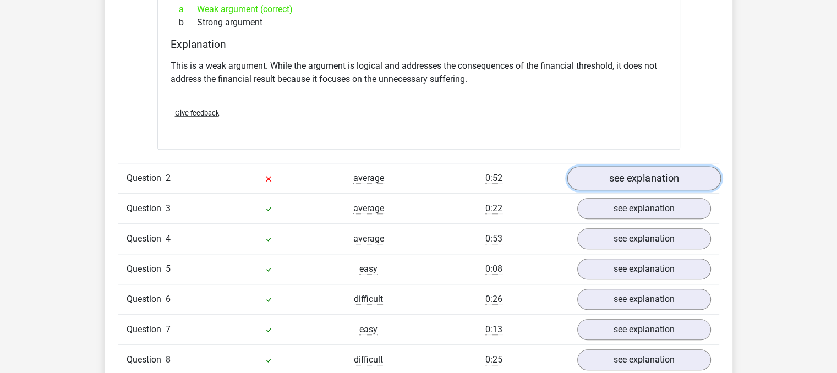
click at [604, 168] on link "see explanation" at bounding box center [644, 178] width 154 height 24
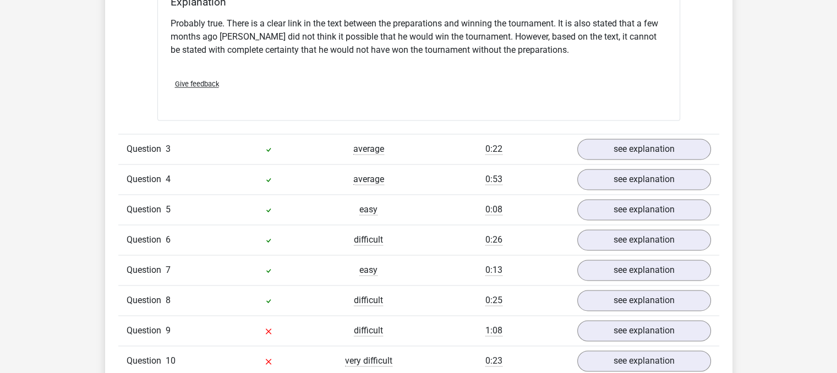
scroll to position [1511, 0]
click at [659, 140] on link "see explanation" at bounding box center [644, 149] width 154 height 24
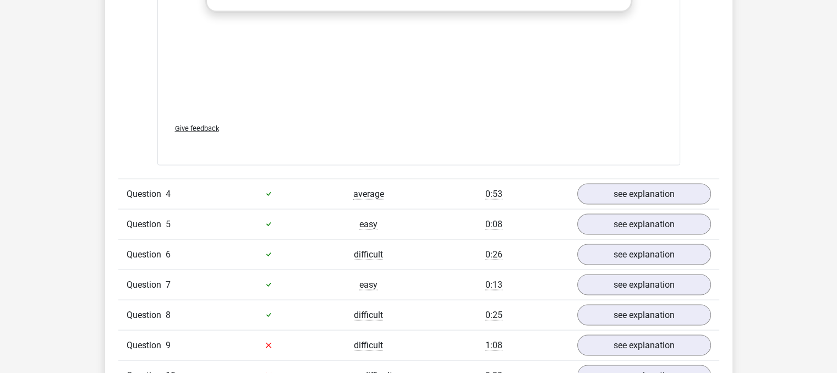
scroll to position [2084, 0]
click at [617, 184] on link "see explanation" at bounding box center [644, 193] width 154 height 24
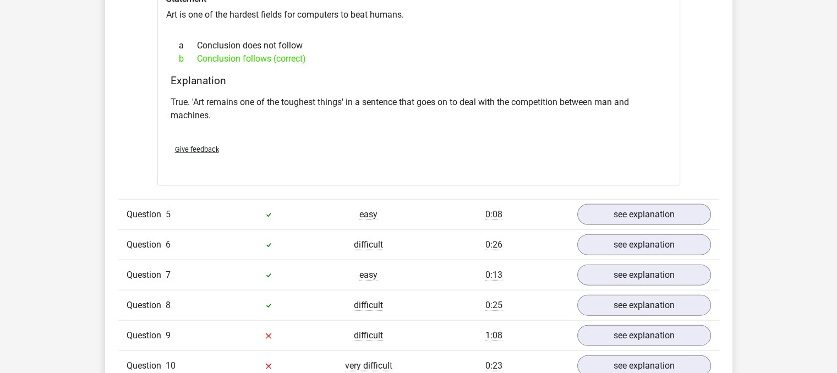
scroll to position [2400, 0]
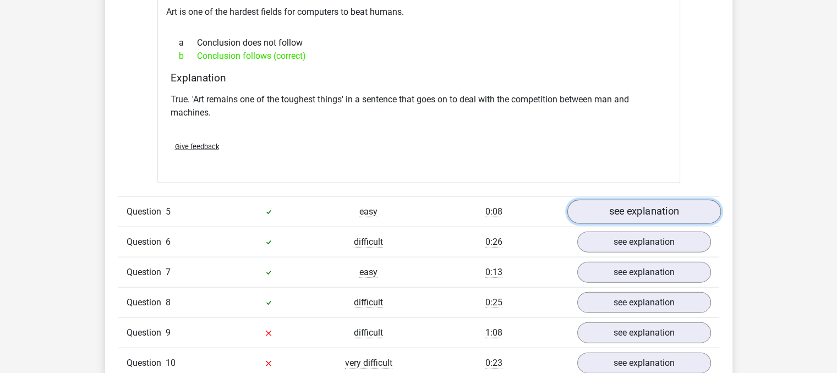
click at [625, 203] on link "see explanation" at bounding box center [644, 212] width 154 height 24
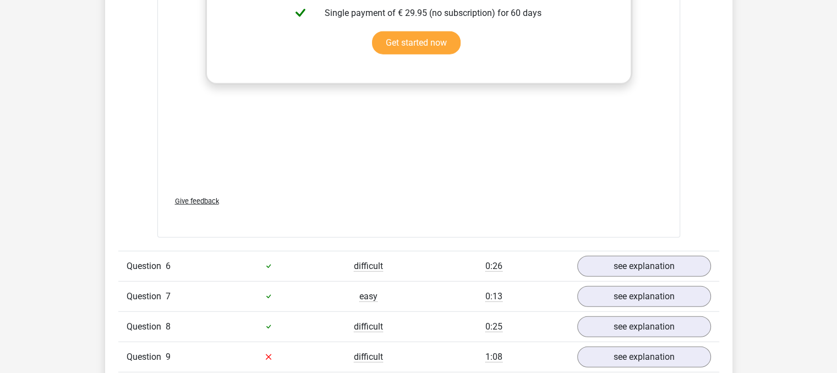
scroll to position [2937, 0]
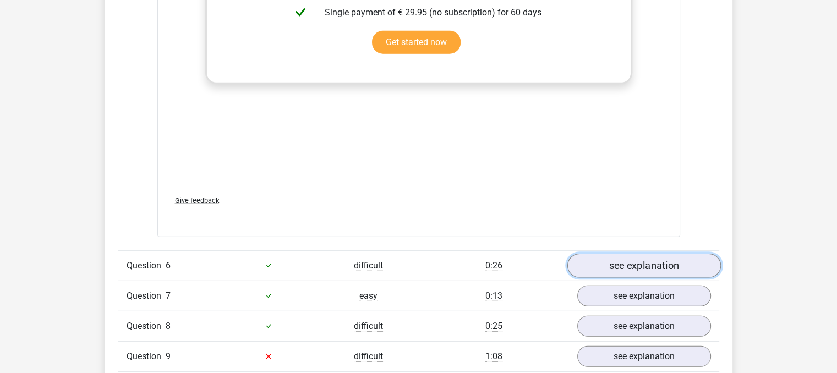
click at [590, 257] on link "see explanation" at bounding box center [644, 266] width 154 height 24
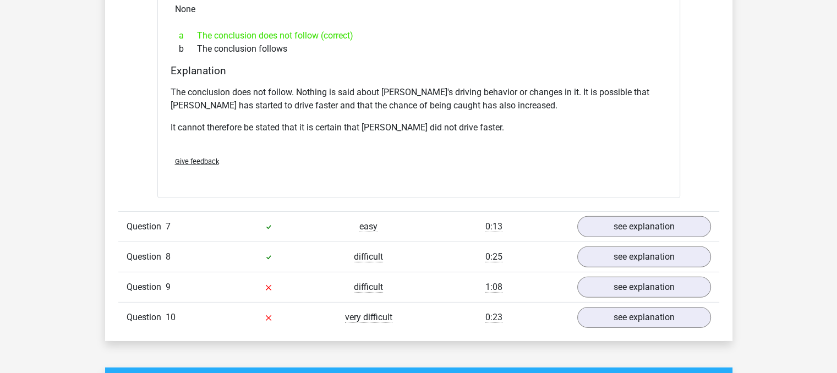
scroll to position [3365, 0]
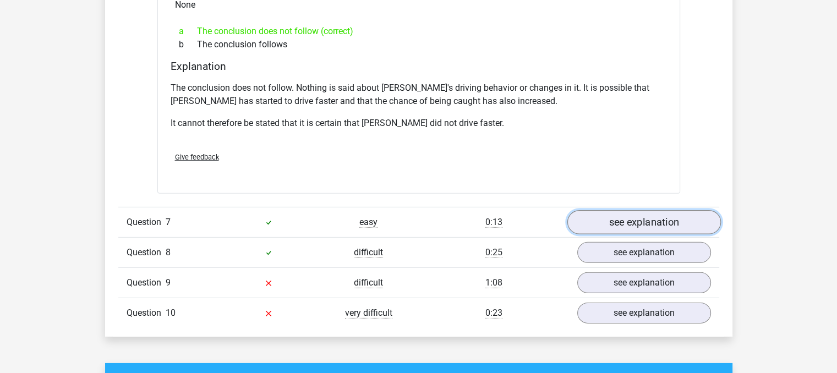
click at [647, 210] on link "see explanation" at bounding box center [644, 222] width 154 height 24
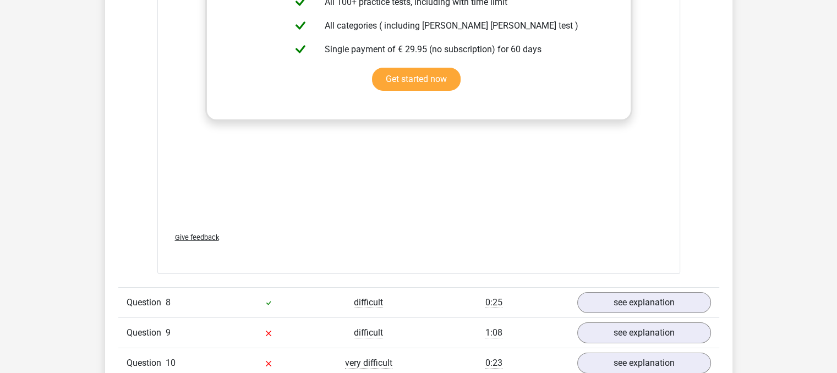
scroll to position [3901, 0]
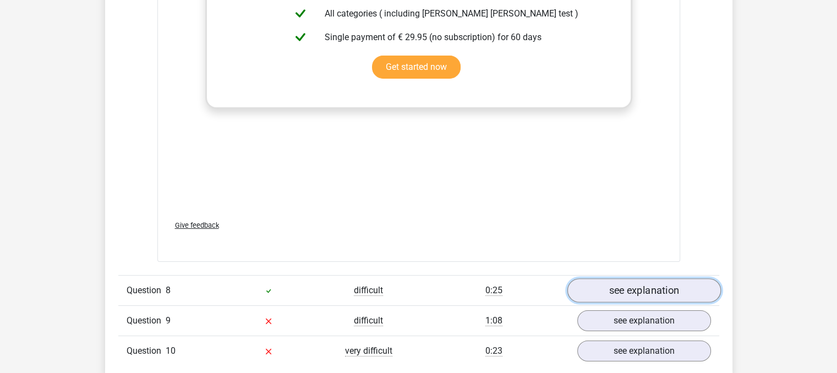
click at [593, 279] on link "see explanation" at bounding box center [644, 291] width 154 height 24
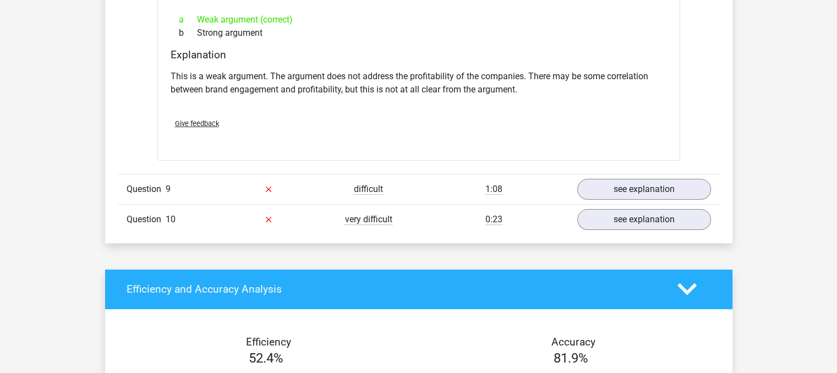
scroll to position [4331, 0]
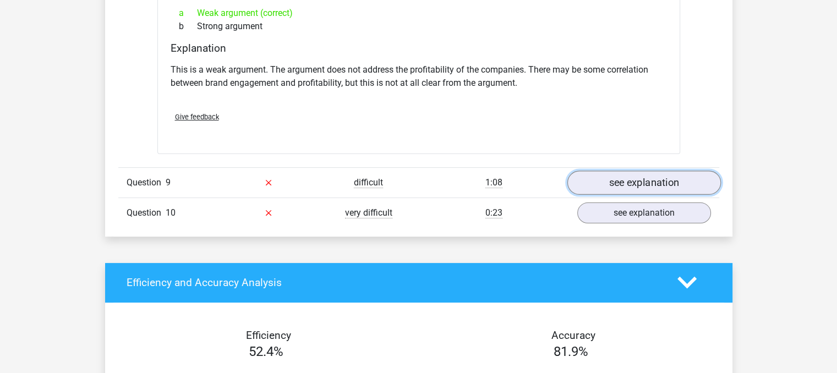
click at [625, 171] on link "see explanation" at bounding box center [644, 183] width 154 height 24
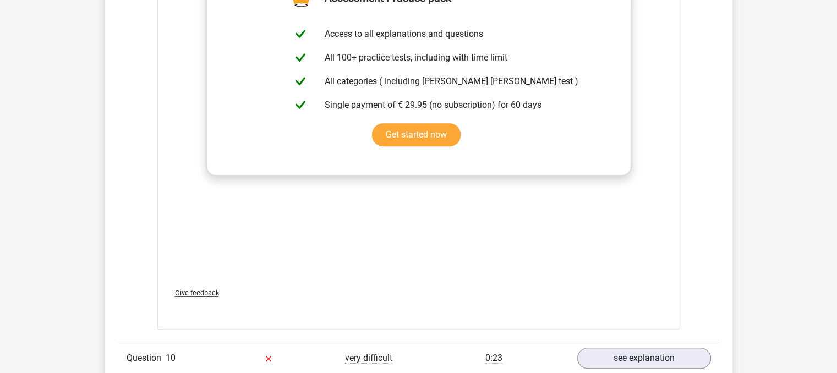
scroll to position [4817, 0]
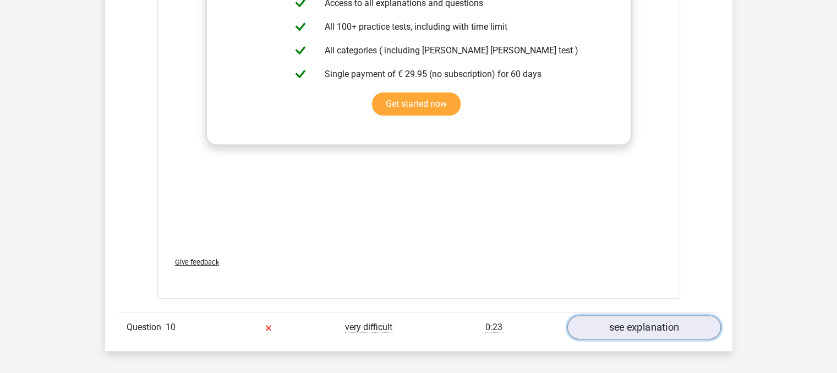
click at [611, 315] on link "see explanation" at bounding box center [644, 327] width 154 height 24
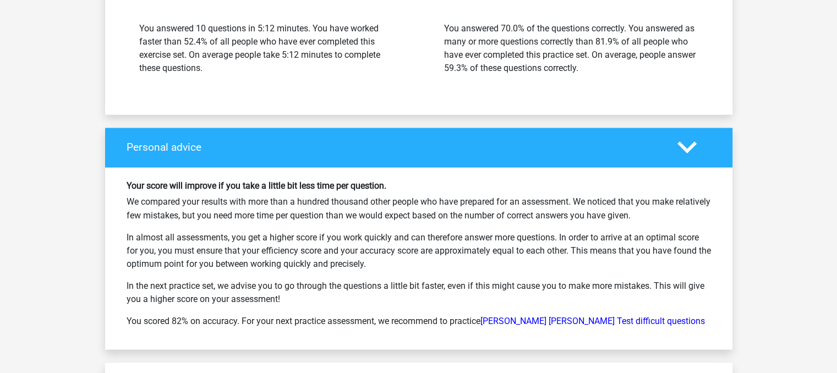
scroll to position [6064, 0]
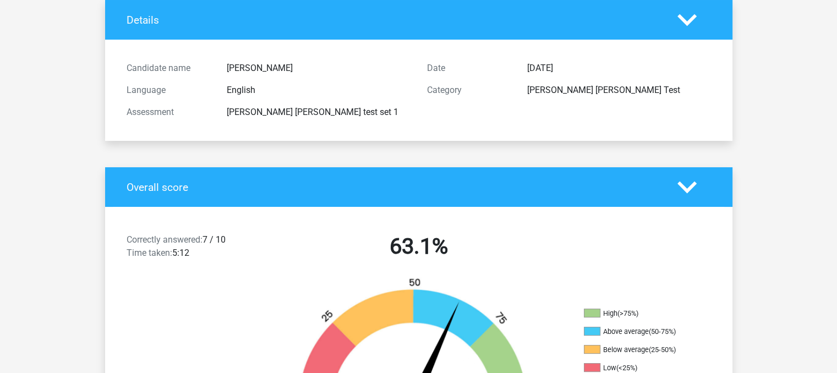
scroll to position [0, 0]
